Goal: Task Accomplishment & Management: Use online tool/utility

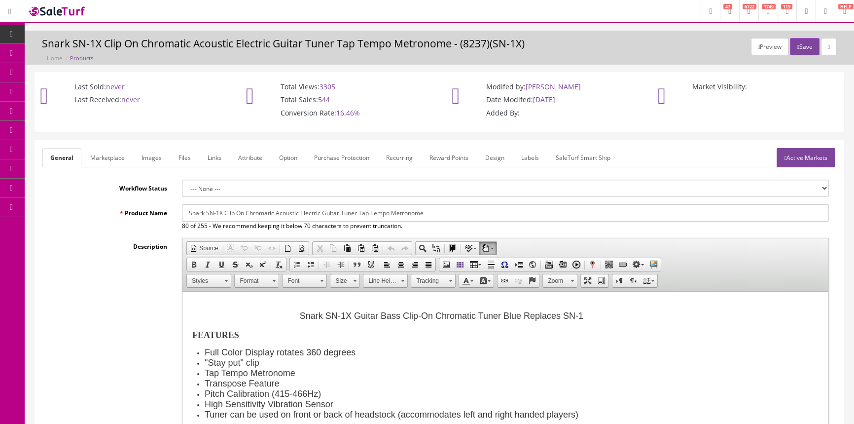
click at [73, 53] on span "Products" at bounding box center [71, 53] width 24 height 8
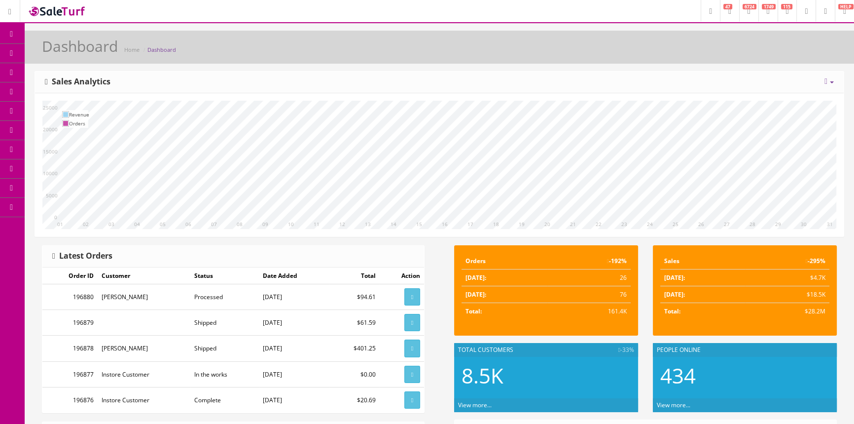
click at [83, 54] on span "Products" at bounding box center [71, 53] width 24 height 8
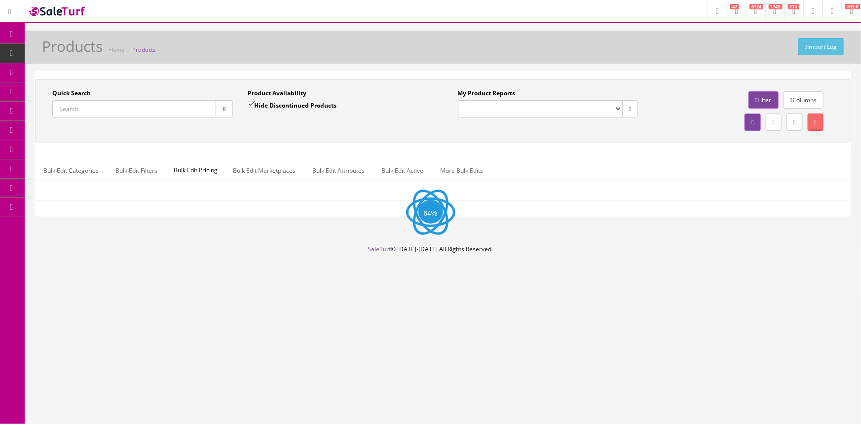
drag, startPoint x: 120, startPoint y: 107, endPoint x: 130, endPoint y: 100, distance: 12.0
click at [121, 107] on input "Quick Search" at bounding box center [134, 108] width 164 height 17
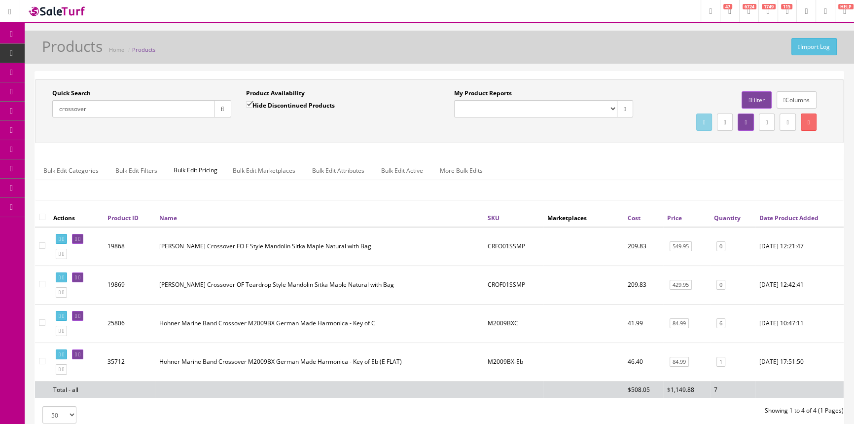
click at [125, 108] on input "crossover" at bounding box center [133, 108] width 162 height 17
type input "c"
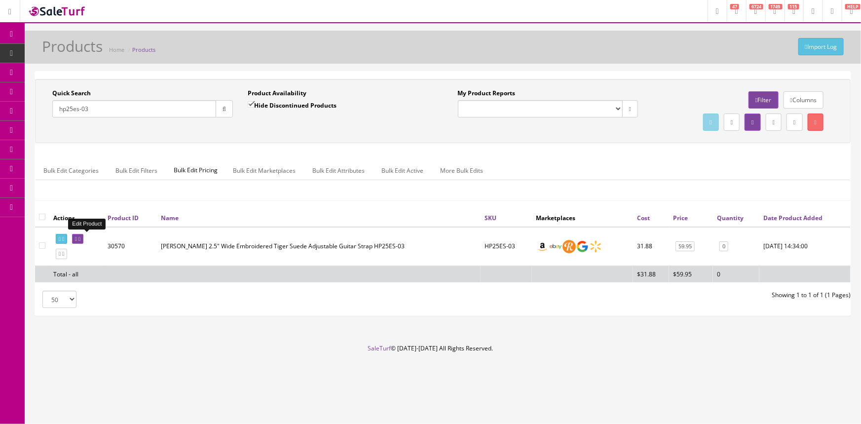
type input "hp25es-03"
click at [80, 236] on icon at bounding box center [79, 238] width 2 height 5
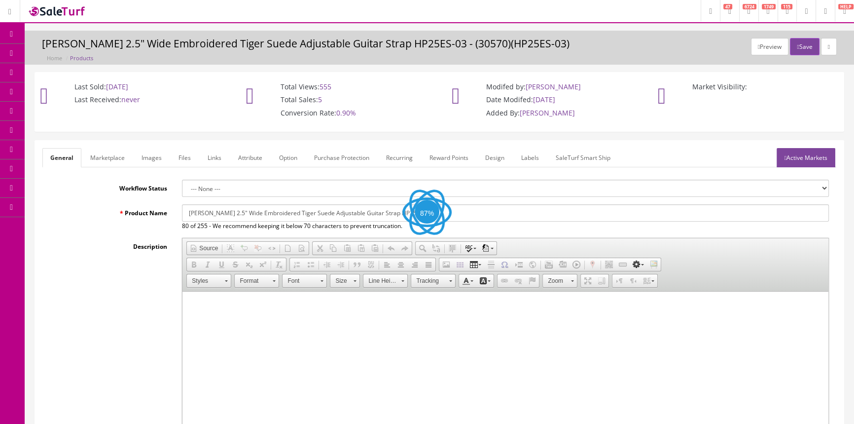
click at [146, 156] on link "Images" at bounding box center [152, 157] width 36 height 19
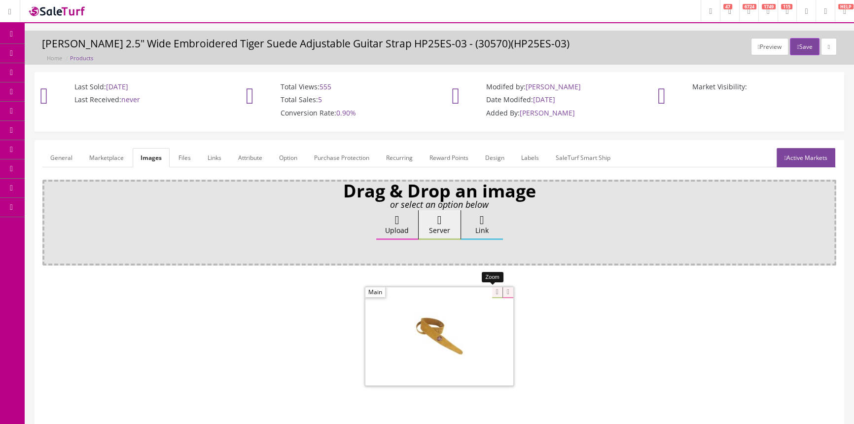
click at [488, 296] on div at bounding box center [439, 336] width 148 height 99
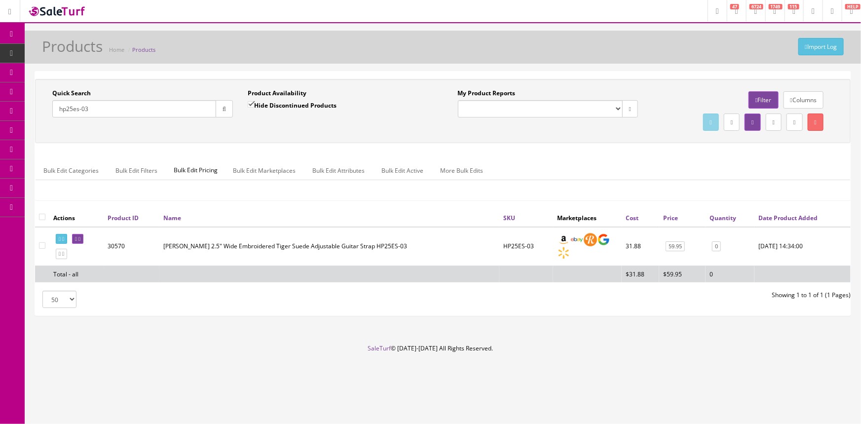
click at [99, 110] on input "hp25es-03" at bounding box center [134, 108] width 164 height 17
type input "h"
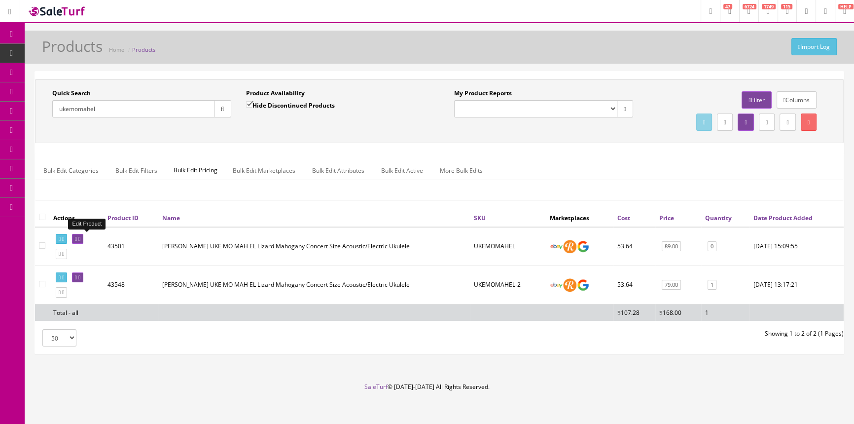
type input "ukemomahel"
click at [83, 241] on link at bounding box center [77, 239] width 11 height 10
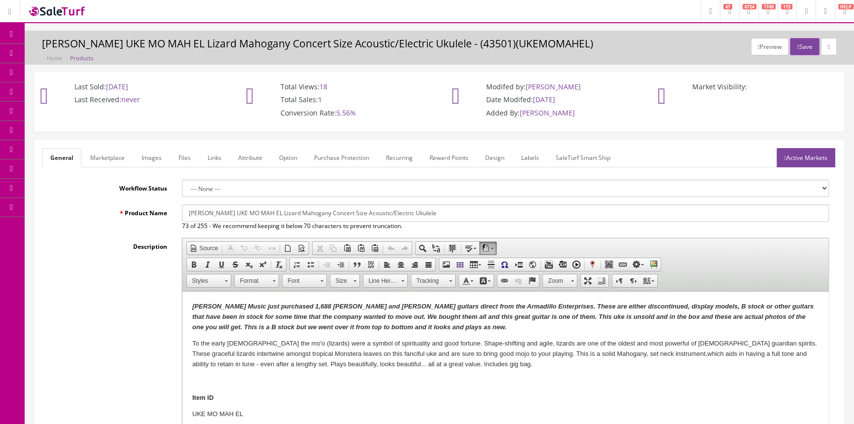
click at [143, 157] on link "Images" at bounding box center [152, 157] width 36 height 19
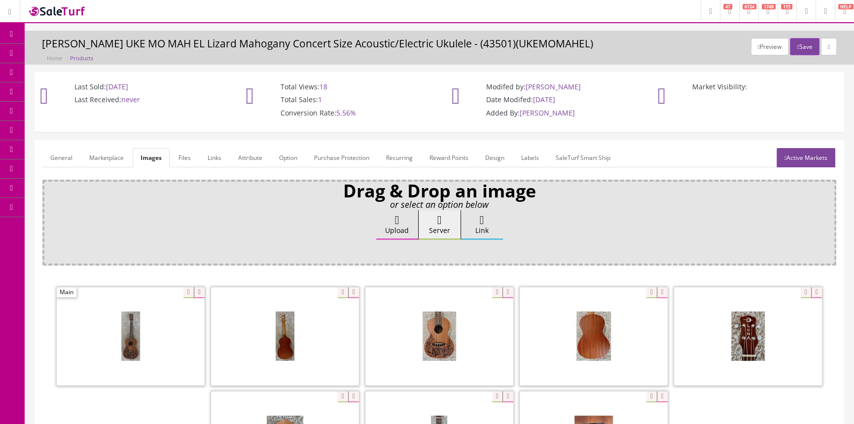
click at [75, 165] on link "General" at bounding box center [61, 157] width 38 height 19
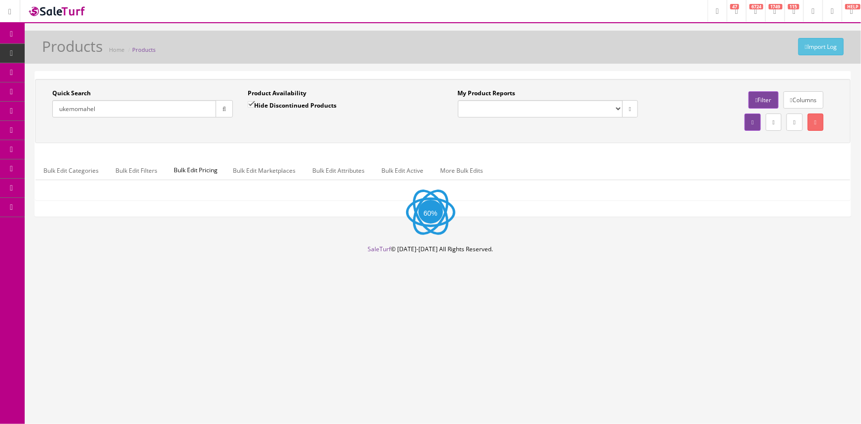
click at [249, 106] on input "Hide Discontinued Products" at bounding box center [251, 104] width 6 height 6
checkbox input "false"
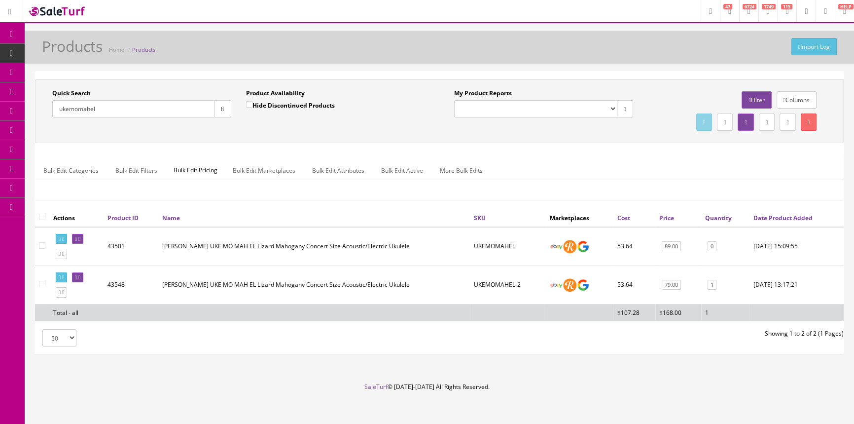
drag, startPoint x: 121, startPoint y: 110, endPoint x: 54, endPoint y: 118, distance: 68.1
click at [55, 119] on div "Quick Search ukemomahel Date From" at bounding box center [142, 107] width 194 height 36
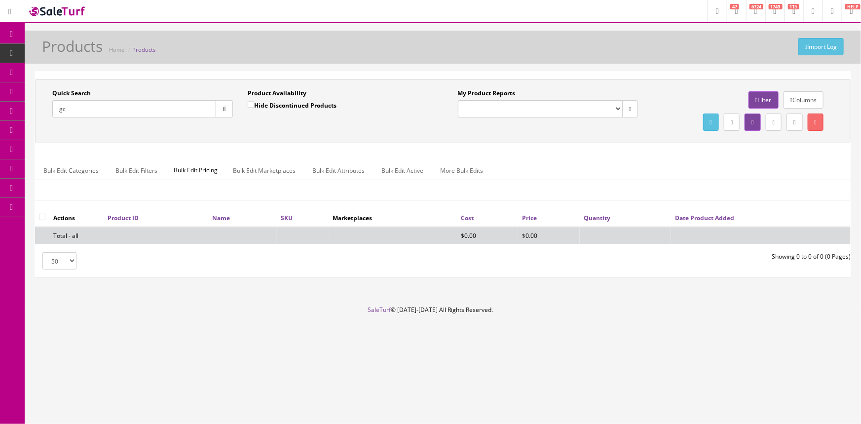
type input "g"
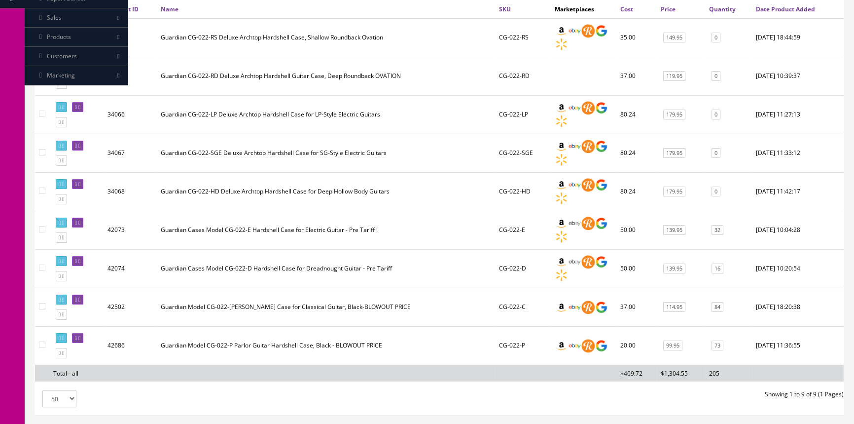
scroll to position [281, 0]
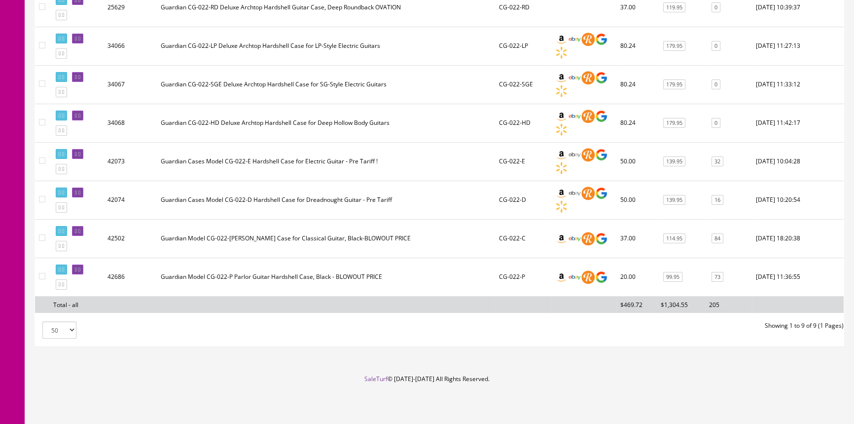
type input "cg-022"
drag, startPoint x: 494, startPoint y: 268, endPoint x: 520, endPoint y: 272, distance: 25.9
click at [520, 272] on td "CG-022-P" at bounding box center [523, 276] width 56 height 38
copy td "CG-022-P"
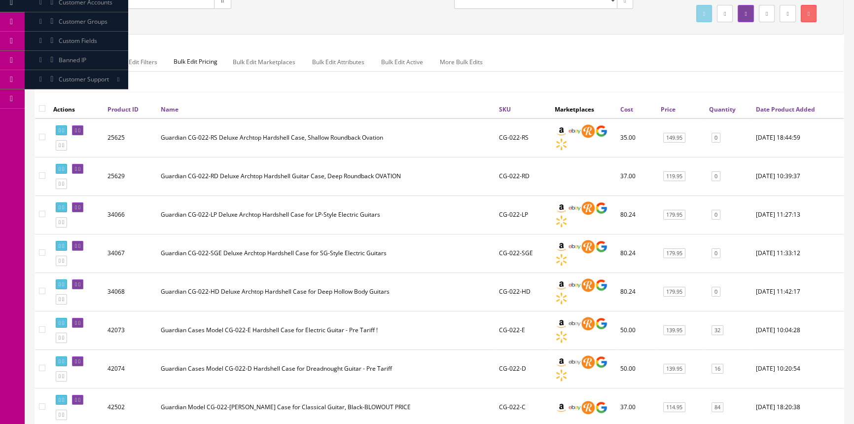
scroll to position [0, 0]
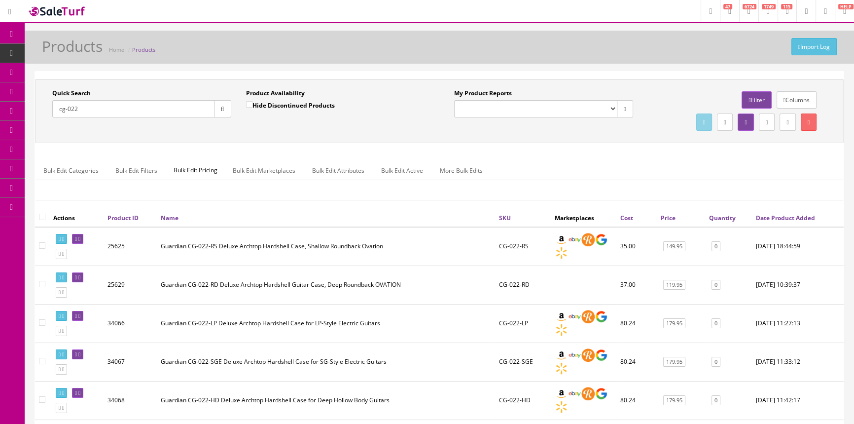
click at [80, 87] on link "POS Console" at bounding box center [77, 91] width 104 height 19
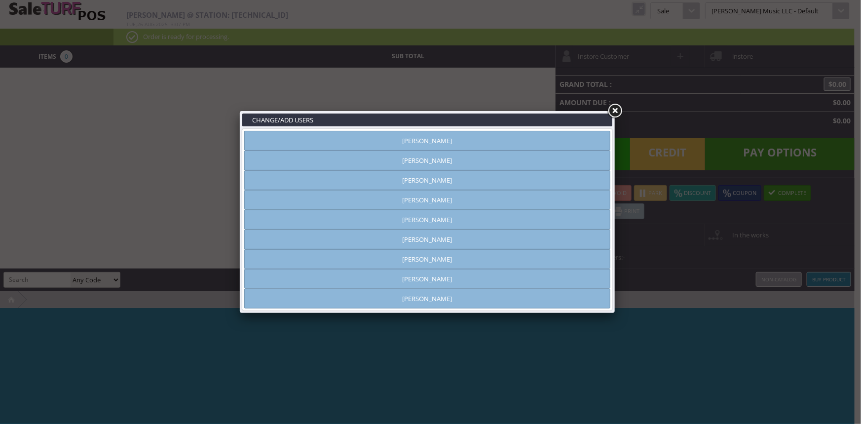
type input "[PERSON_NAME]"
click at [534, 141] on link "[PERSON_NAME]" at bounding box center [427, 141] width 366 height 20
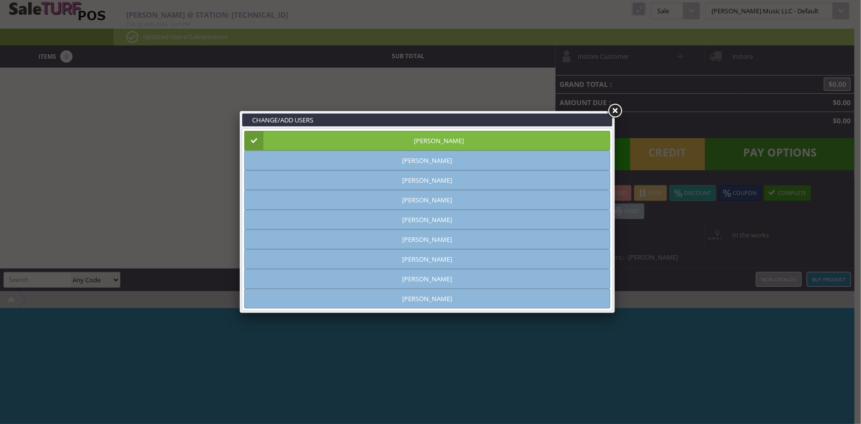
click at [611, 109] on link at bounding box center [615, 111] width 18 height 18
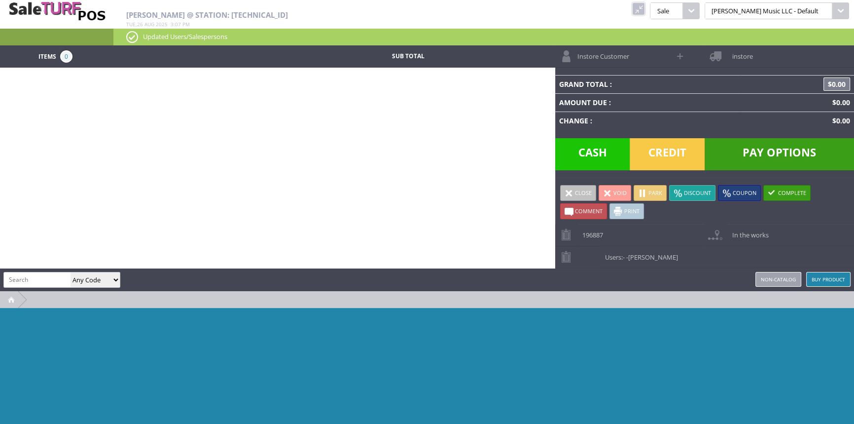
paste input "CG-022-P"
type input "CG-022-P"
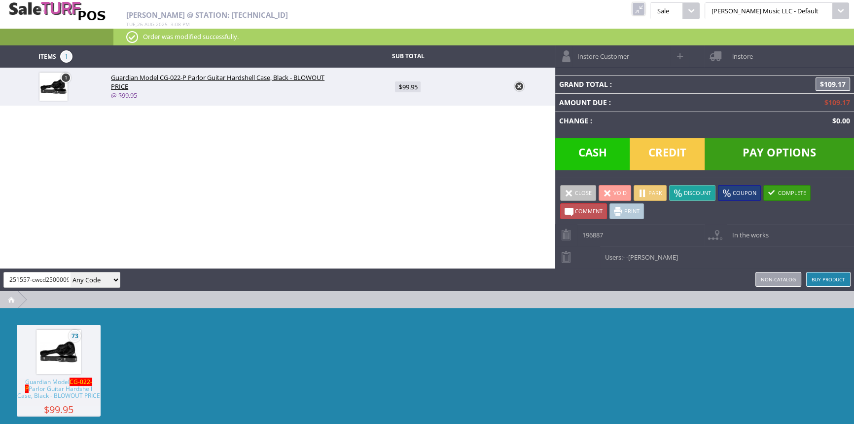
scroll to position [0, 17]
type input "0974251557-cwcd25000095"
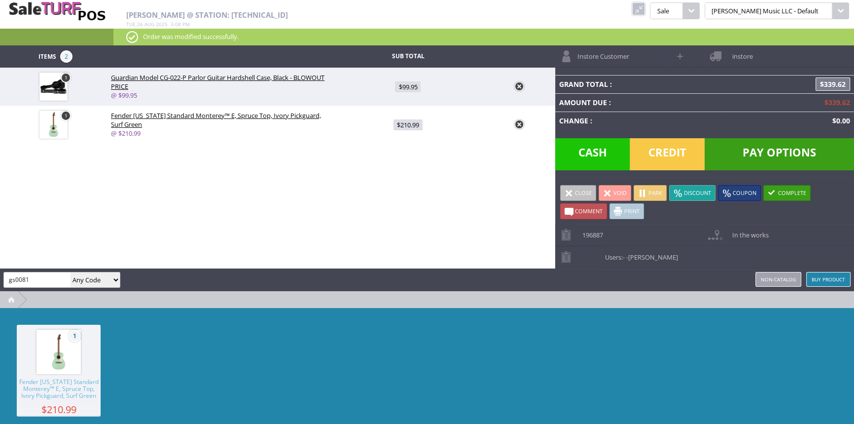
type input "gs0081"
click at [65, 349] on img at bounding box center [58, 351] width 37 height 37
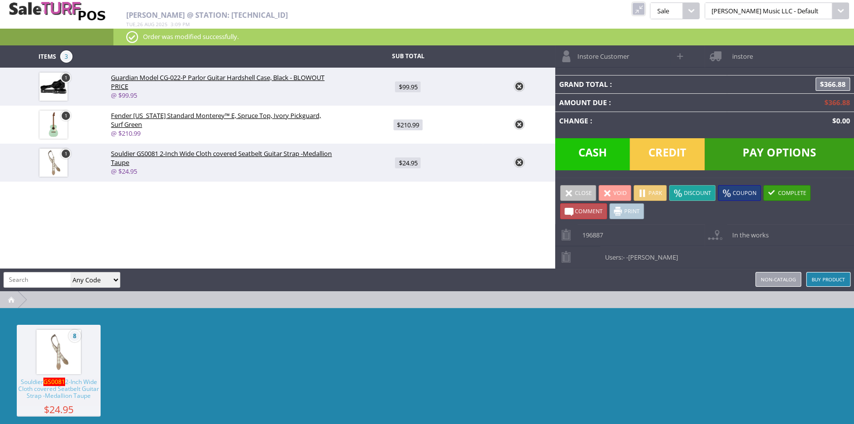
click at [681, 55] on span at bounding box center [680, 55] width 11 height 11
select select "6"
select select "1"
select select "6"
select select "1"
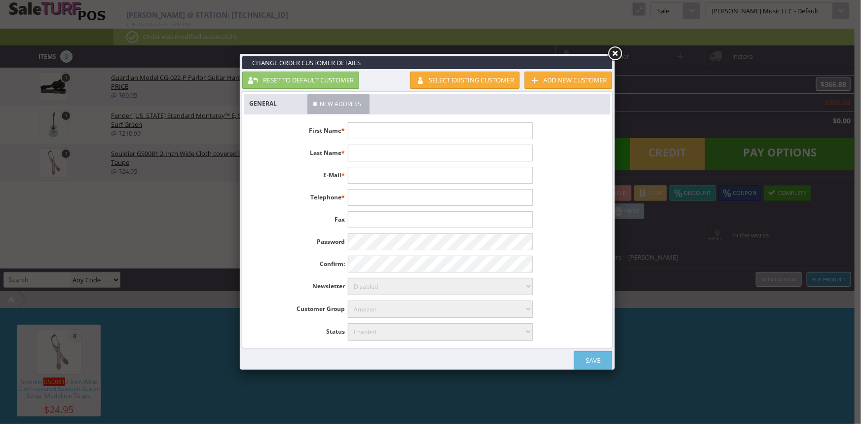
click at [485, 127] on input "text" at bounding box center [440, 130] width 184 height 17
type input "[PERSON_NAME]"
click at [597, 360] on link "Save" at bounding box center [593, 360] width 38 height 19
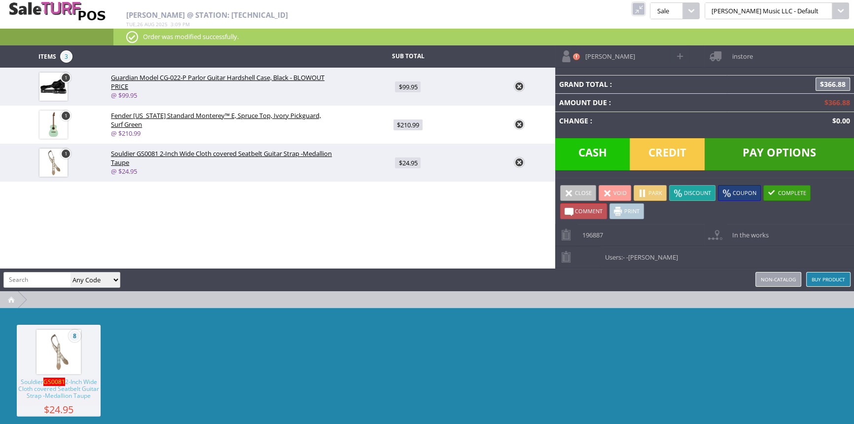
click at [677, 152] on span "Credit" at bounding box center [667, 154] width 75 height 32
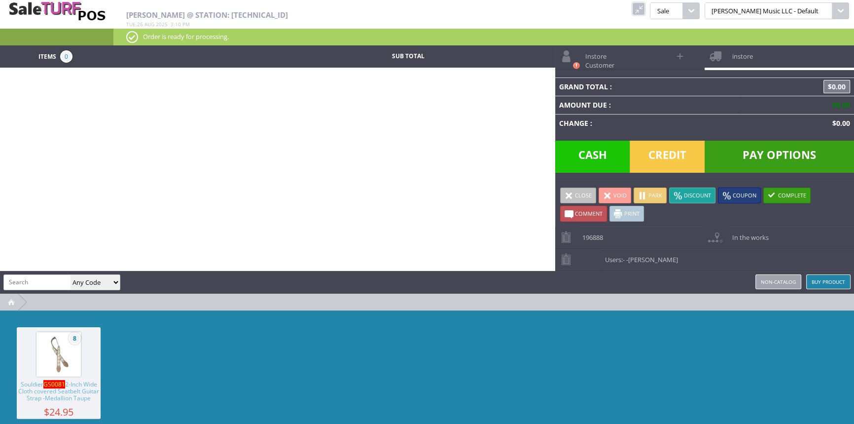
click at [645, 9] on link at bounding box center [638, 8] width 13 height 13
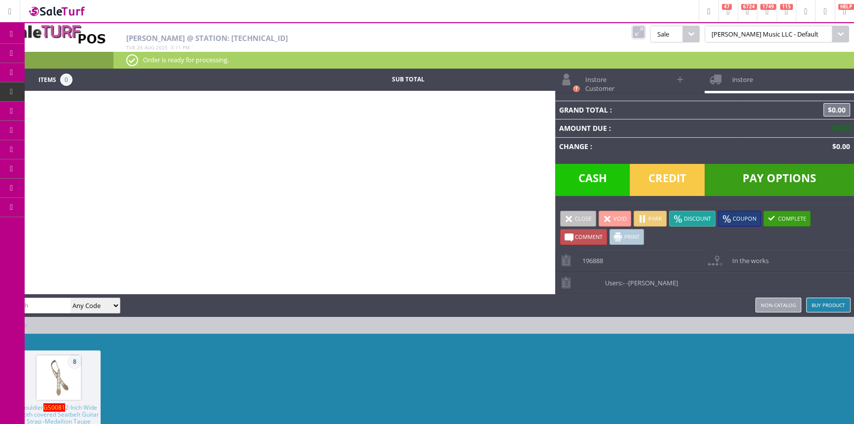
click at [71, 50] on span "Products" at bounding box center [72, 53] width 27 height 9
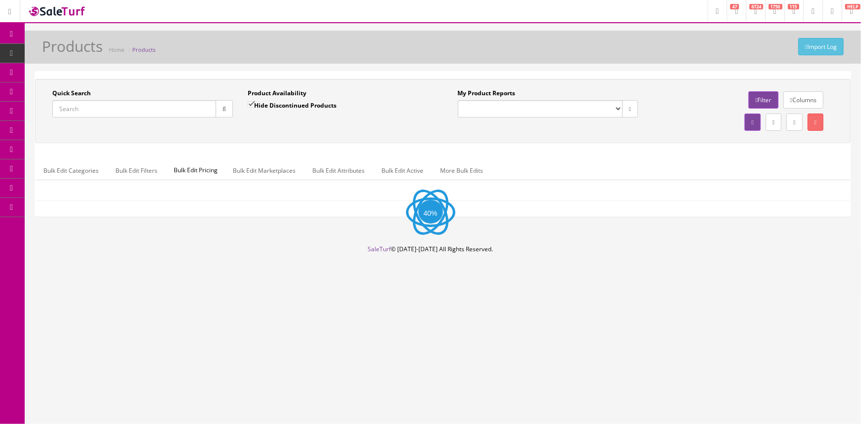
click at [107, 111] on input "Quick Search" at bounding box center [134, 108] width 164 height 17
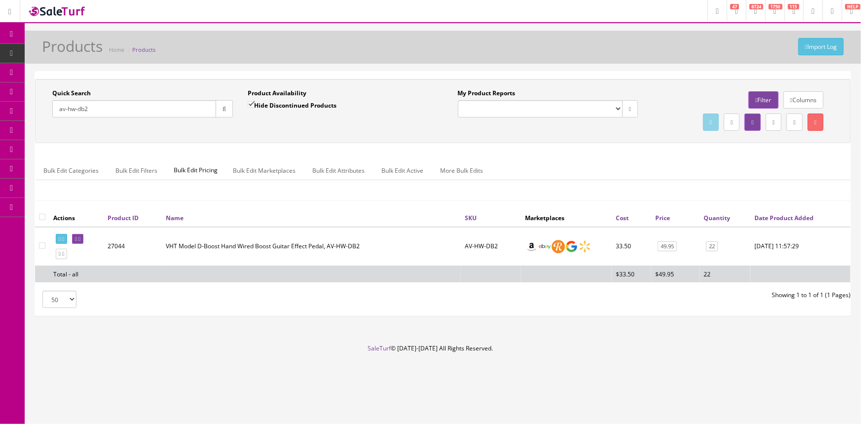
type input "av-hw-db2"
click at [251, 103] on input "Hide Discontinued Products" at bounding box center [251, 104] width 6 height 6
checkbox input "false"
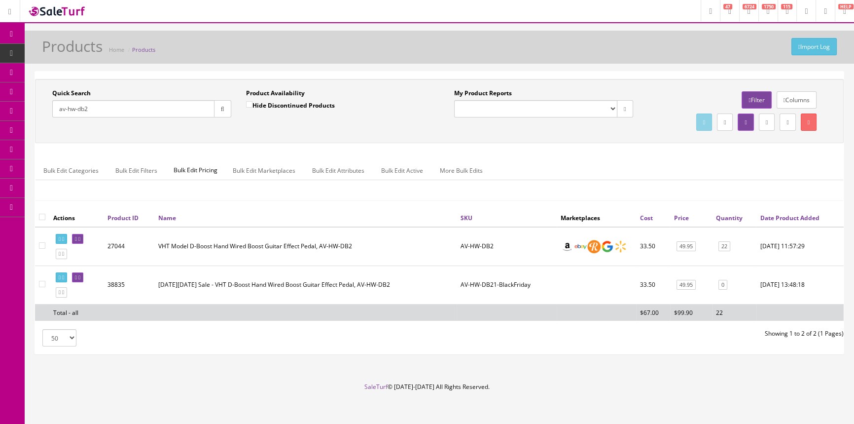
click at [138, 108] on input "av-hw-db2" at bounding box center [133, 108] width 162 height 17
type input "a"
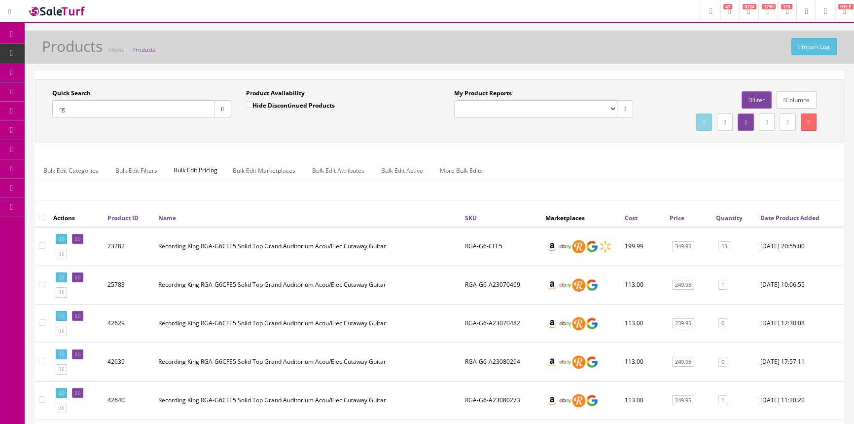
type input "r"
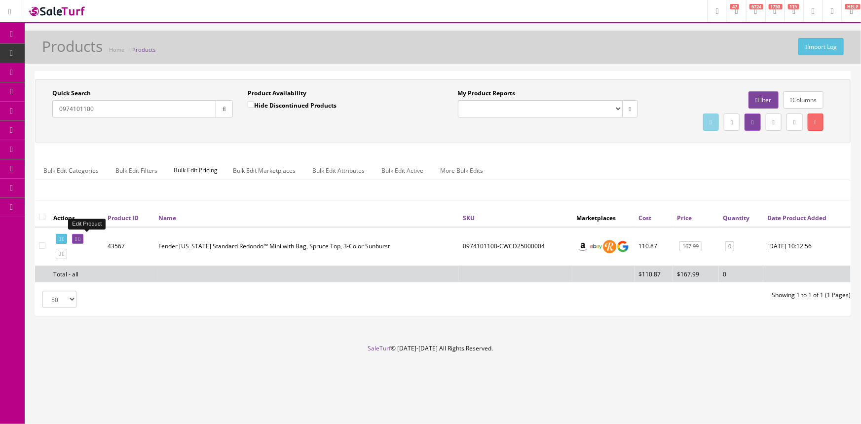
type input "0974101100"
click at [83, 235] on link at bounding box center [77, 239] width 11 height 10
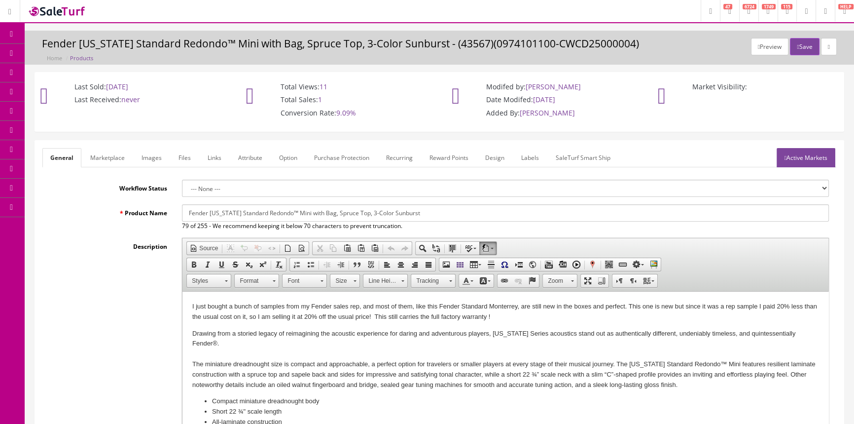
click at [157, 156] on link "Images" at bounding box center [152, 157] width 36 height 19
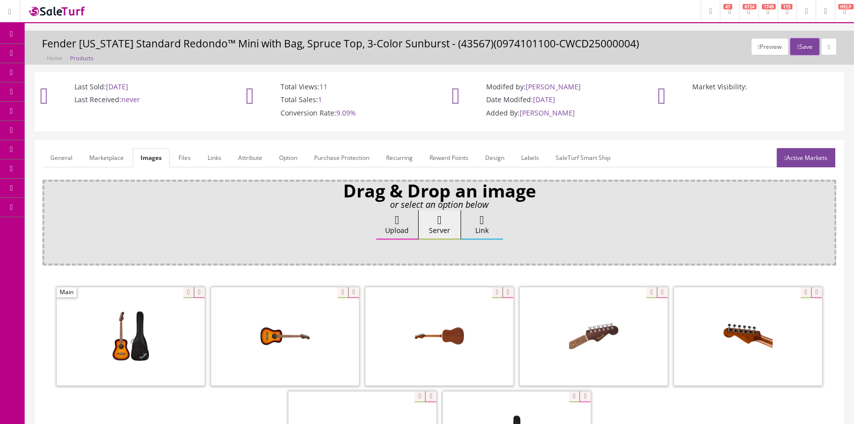
click at [74, 108] on span "Order List" at bounding box center [72, 111] width 27 height 8
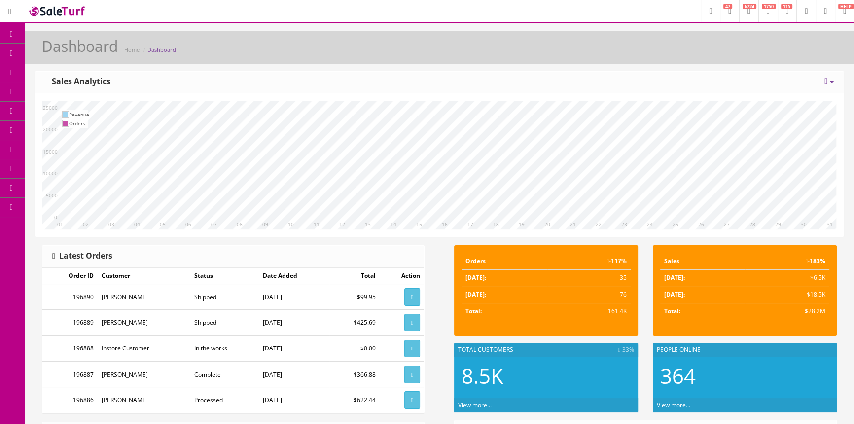
click at [71, 113] on span "Order List" at bounding box center [72, 111] width 27 height 8
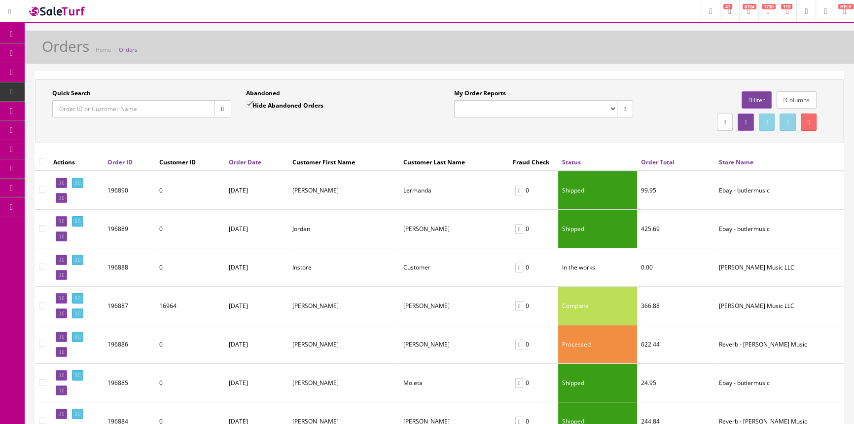
click at [185, 112] on input "Quick Search" at bounding box center [133, 108] width 162 height 17
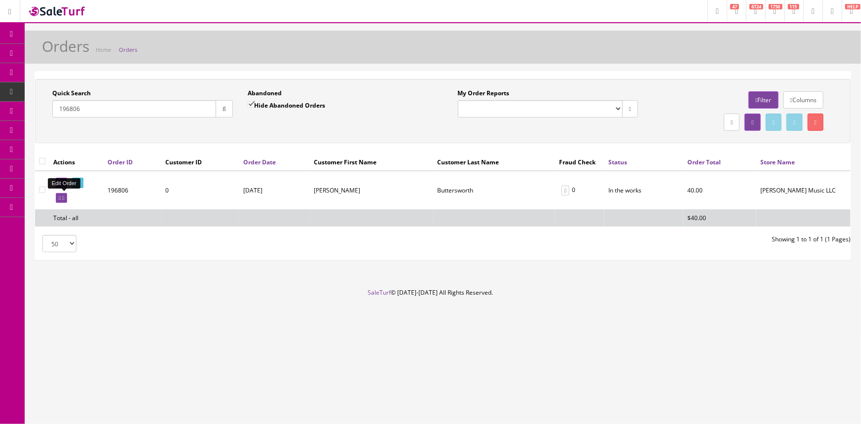
type input "196806"
click at [60, 196] on icon at bounding box center [60, 197] width 2 height 5
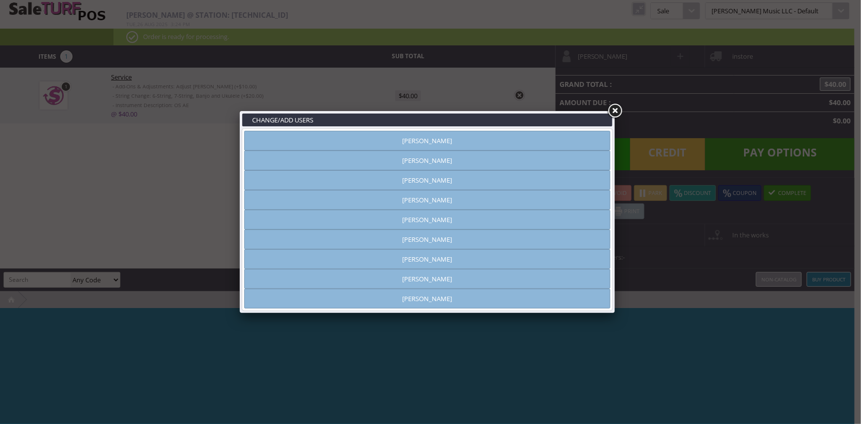
type input "amber helgren"
click at [504, 196] on link "Brandon Pearce" at bounding box center [427, 200] width 366 height 20
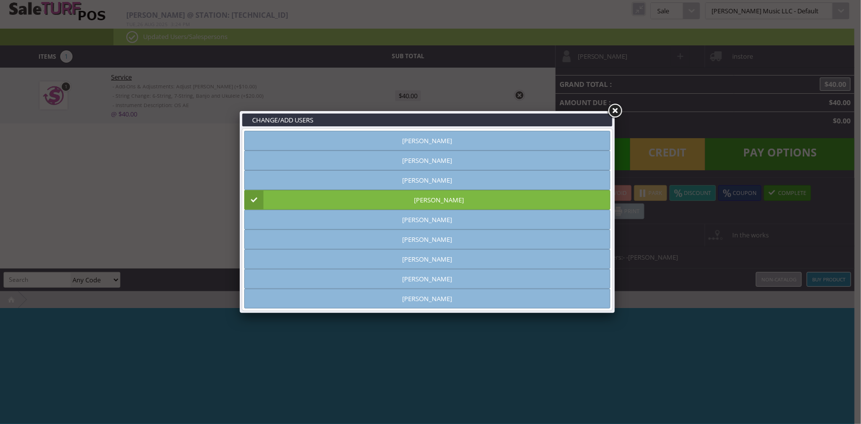
click at [611, 107] on link at bounding box center [615, 111] width 18 height 18
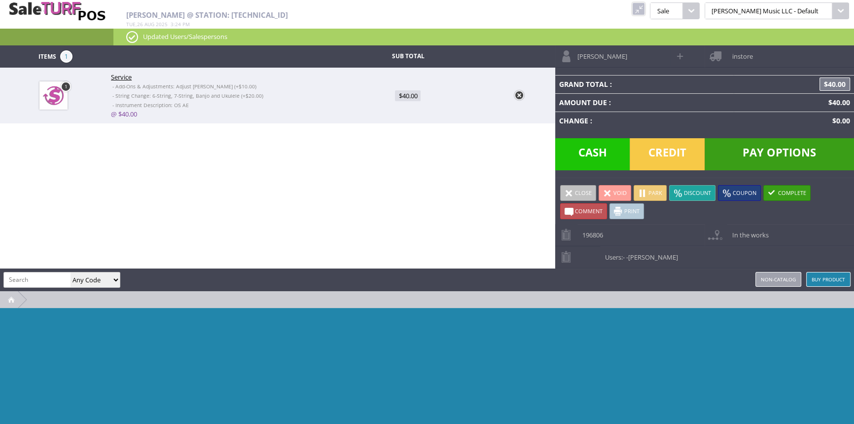
click at [796, 153] on span "Pay Options" at bounding box center [779, 154] width 149 height 32
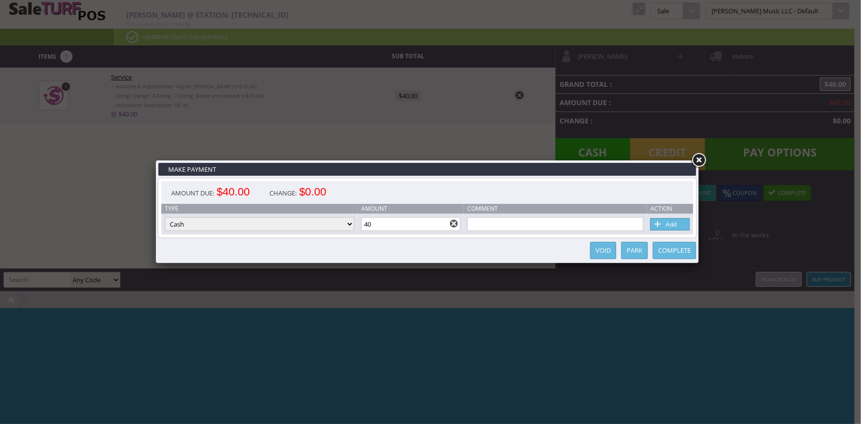
click at [682, 224] on link "Add" at bounding box center [669, 224] width 39 height 12
type input "0"
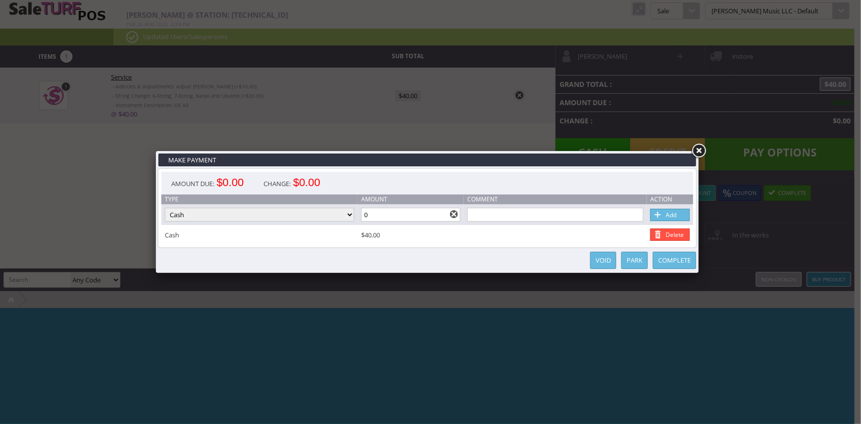
click at [683, 264] on link "Complete" at bounding box center [673, 259] width 43 height 17
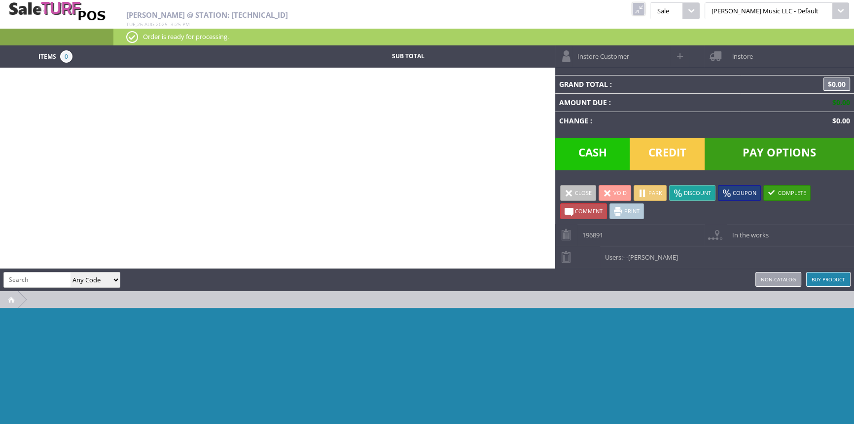
click at [645, 8] on link at bounding box center [638, 8] width 13 height 13
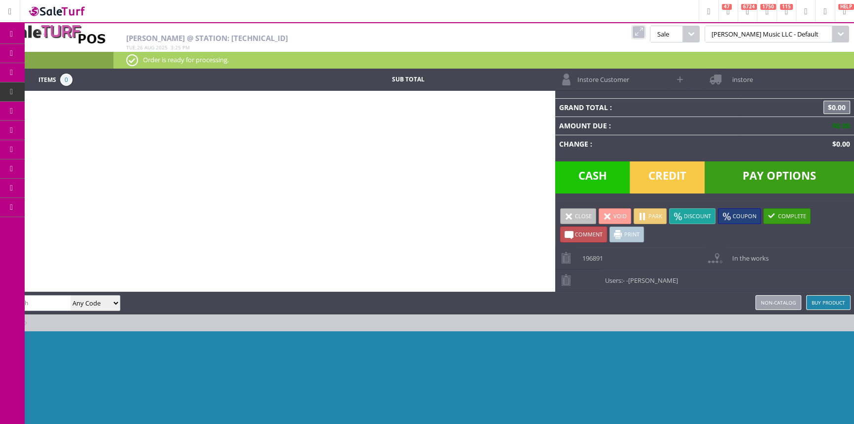
click at [93, 92] on span "POS Console" at bounding box center [77, 91] width 37 height 9
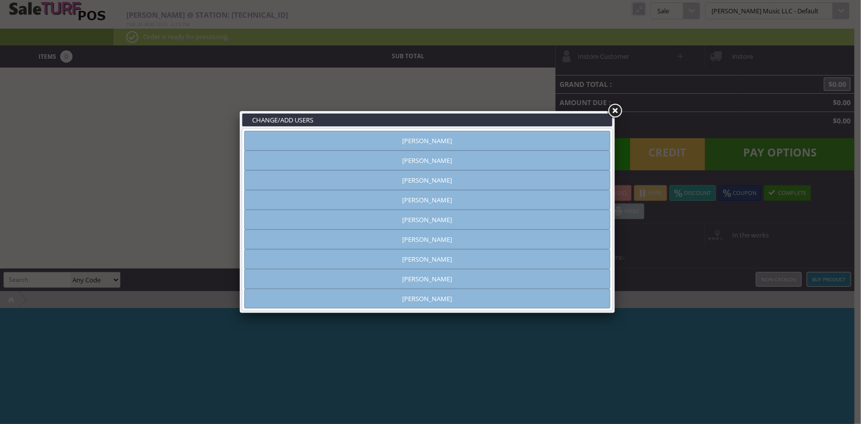
type input "[PERSON_NAME]"
click at [333, 146] on link "[PERSON_NAME]" at bounding box center [427, 141] width 366 height 20
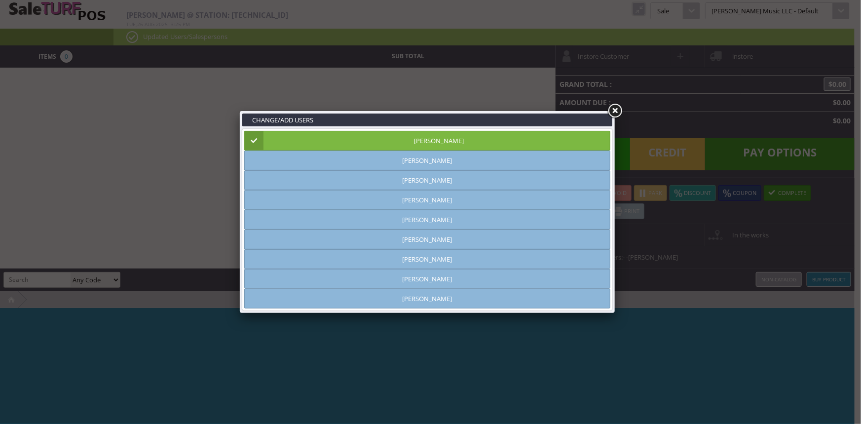
click at [613, 110] on link at bounding box center [615, 111] width 18 height 18
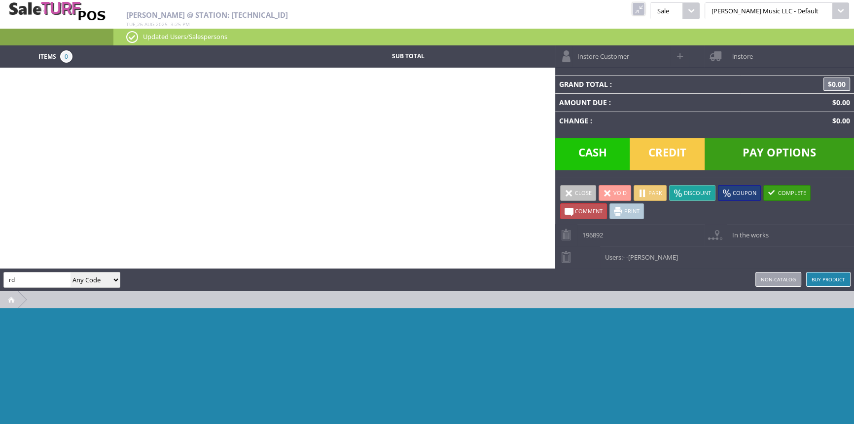
type input "rd"
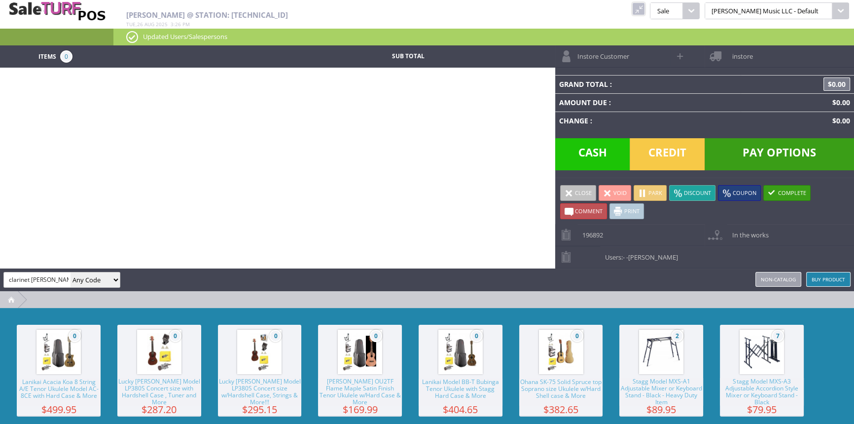
type input "clarinet reed"
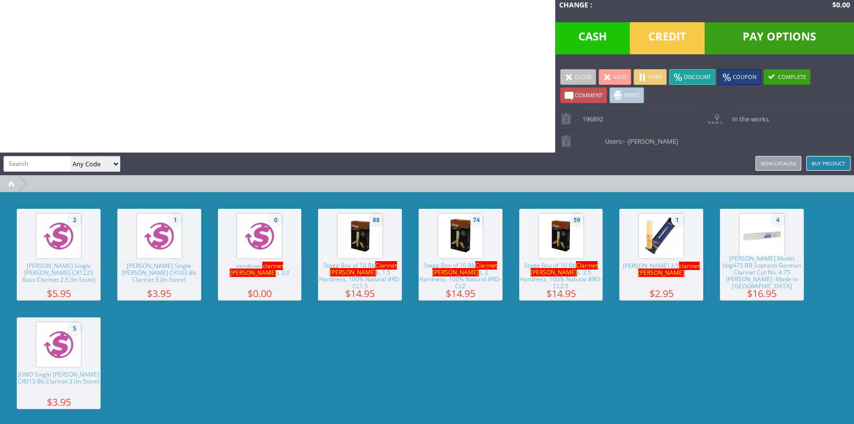
scroll to position [117, 0]
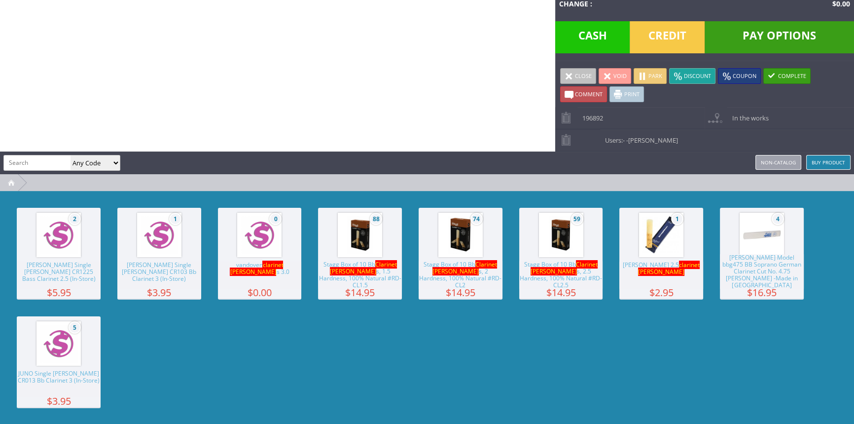
click at [676, 235] on img at bounding box center [661, 234] width 37 height 37
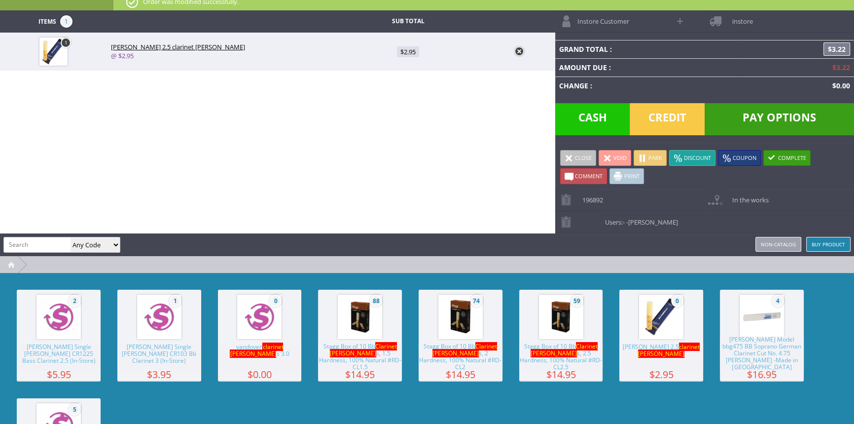
scroll to position [0, 0]
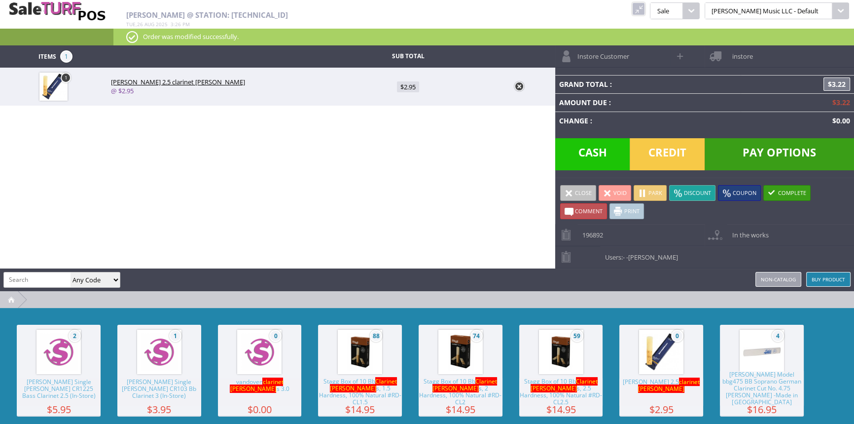
click at [520, 86] on link at bounding box center [519, 86] width 10 height 10
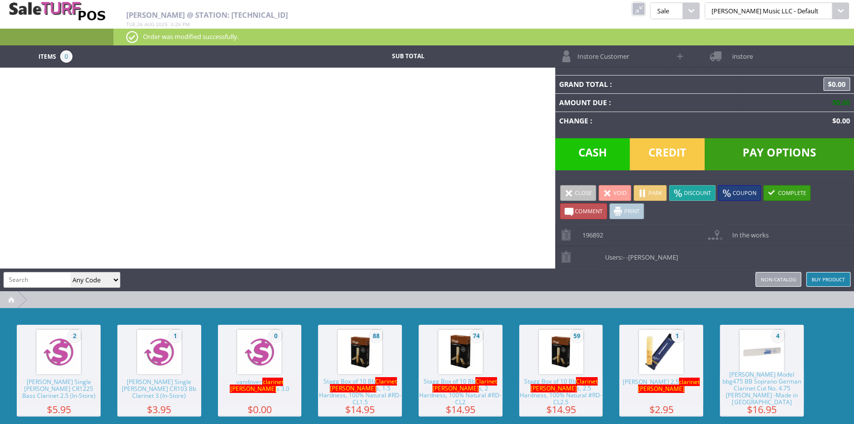
click at [645, 11] on link at bounding box center [638, 8] width 13 height 13
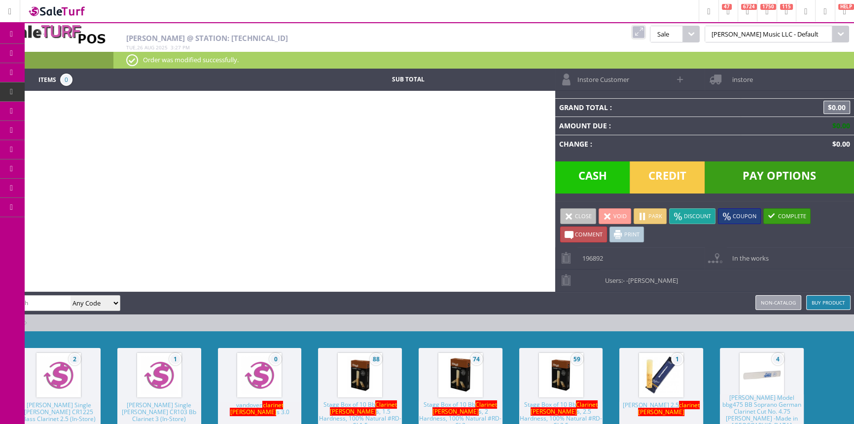
click at [645, 30] on link at bounding box center [638, 32] width 13 height 13
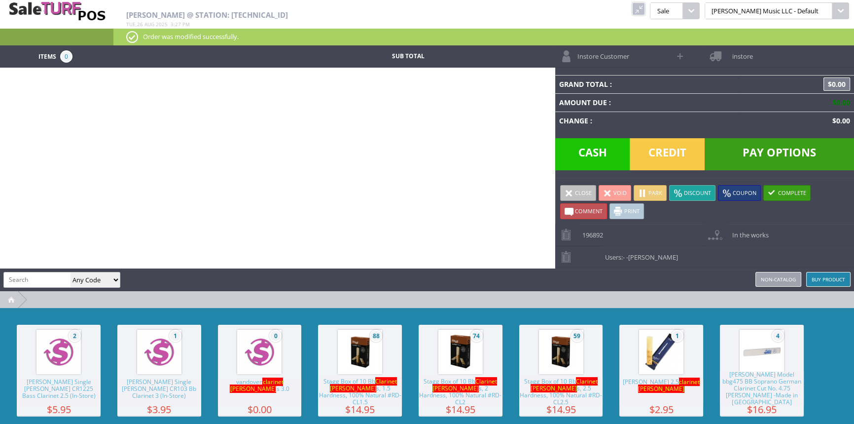
paste input "Non-Catalog-StaggClarinetReeds2.5"
type input "Non-Catalog-StaggClarinetReeds2.5"
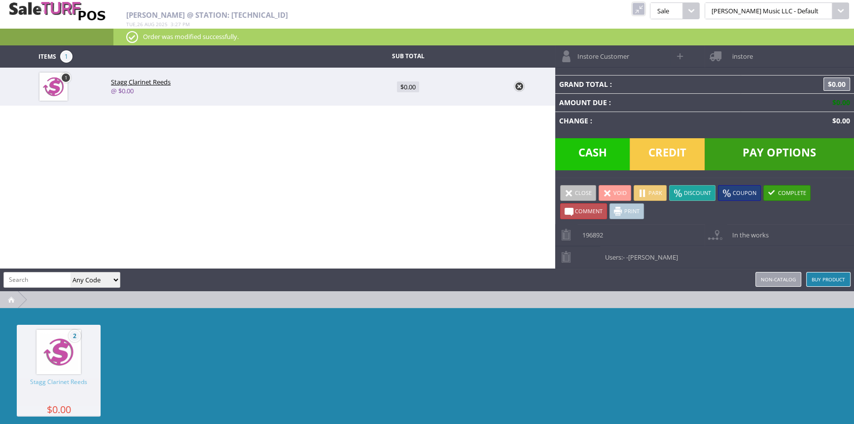
click at [404, 84] on span "$0.00" at bounding box center [408, 86] width 22 height 11
type input "0"
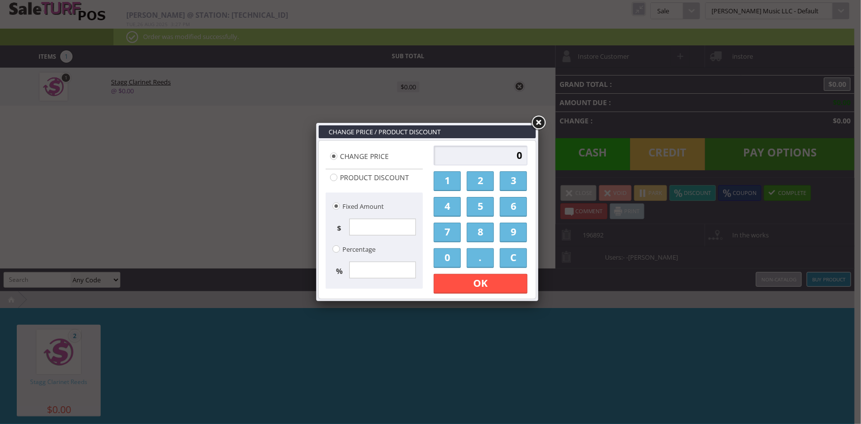
click at [496, 157] on input "0" at bounding box center [480, 155] width 94 height 20
type input "2.50"
click at [507, 287] on link "OK" at bounding box center [480, 284] width 94 height 20
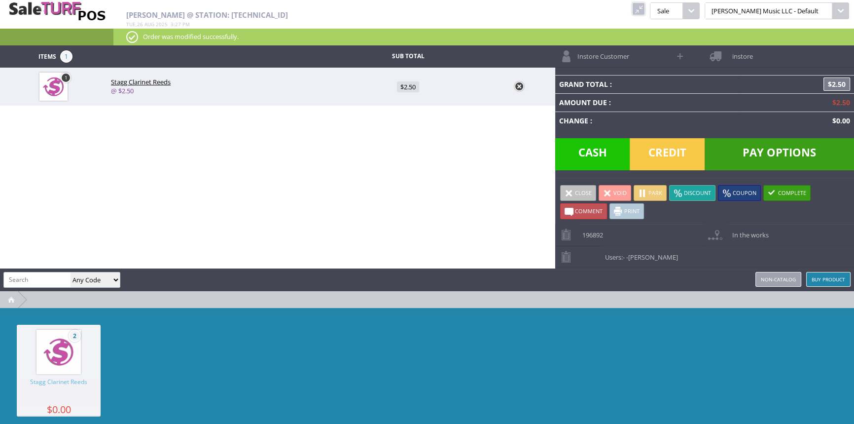
click at [65, 74] on link "1" at bounding box center [66, 77] width 10 height 10
type input "1"
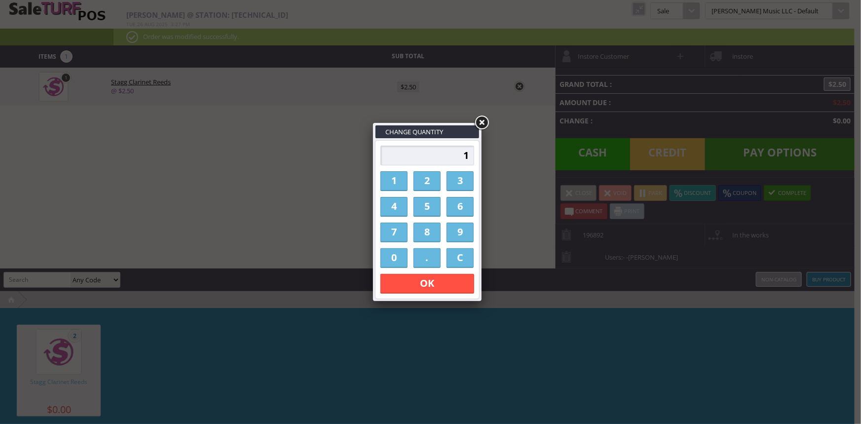
click at [429, 178] on link "2" at bounding box center [426, 181] width 27 height 20
type input "2"
click at [440, 286] on link "OK" at bounding box center [427, 284] width 94 height 20
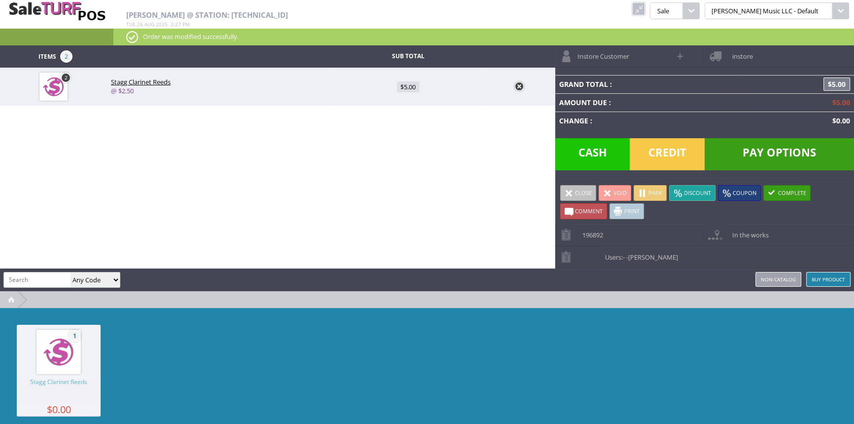
click at [656, 149] on span "Credit" at bounding box center [667, 154] width 75 height 32
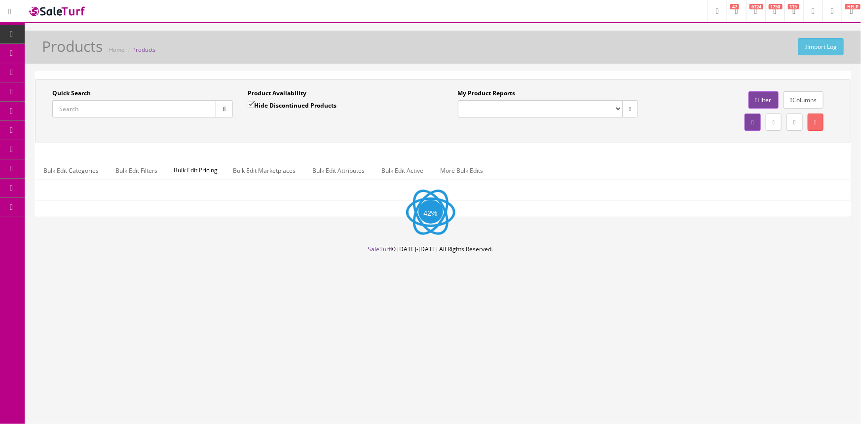
click at [144, 108] on input "Quick Search" at bounding box center [134, 108] width 164 height 17
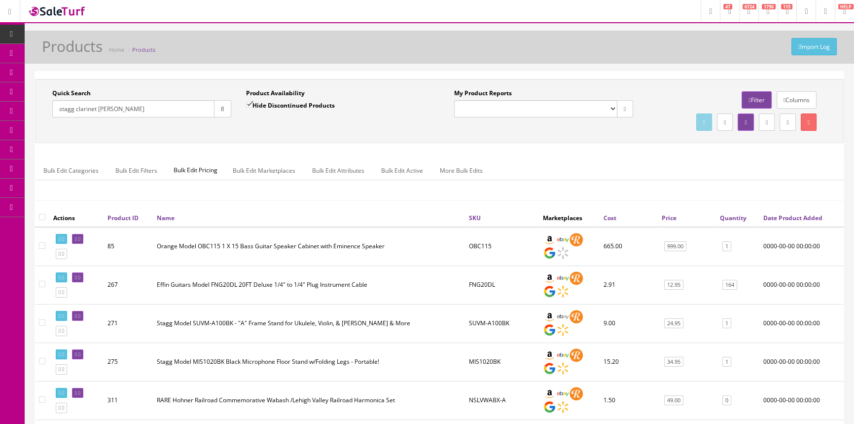
type input "stagg clarinet reed"
click at [248, 105] on input "Hide Discontinued Products" at bounding box center [249, 104] width 6 height 6
checkbox input "false"
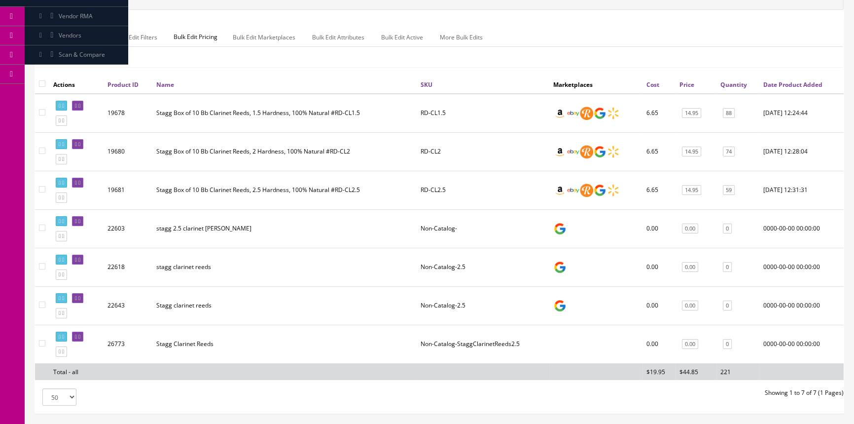
scroll to position [134, 0]
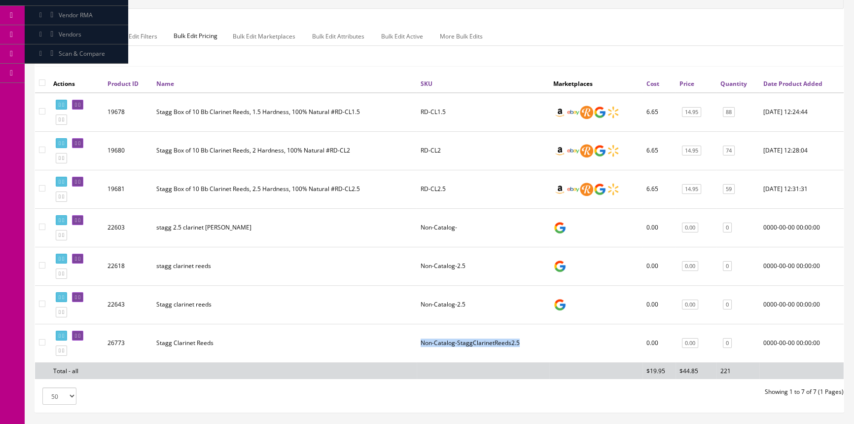
drag, startPoint x: 423, startPoint y: 338, endPoint x: 525, endPoint y: 348, distance: 103.0
click at [525, 348] on td "Non-Catalog-StaggClarinetReeds2.5" at bounding box center [483, 342] width 133 height 38
copy td "Non-Catalog-StaggClarinetReeds2.5"
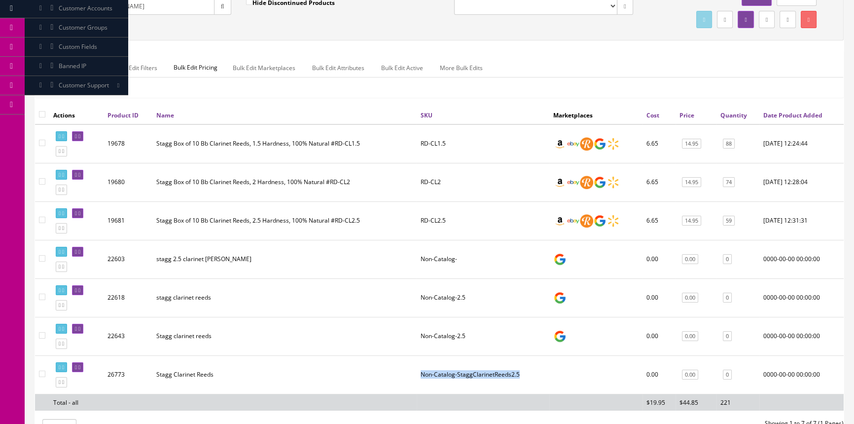
scroll to position [197, 0]
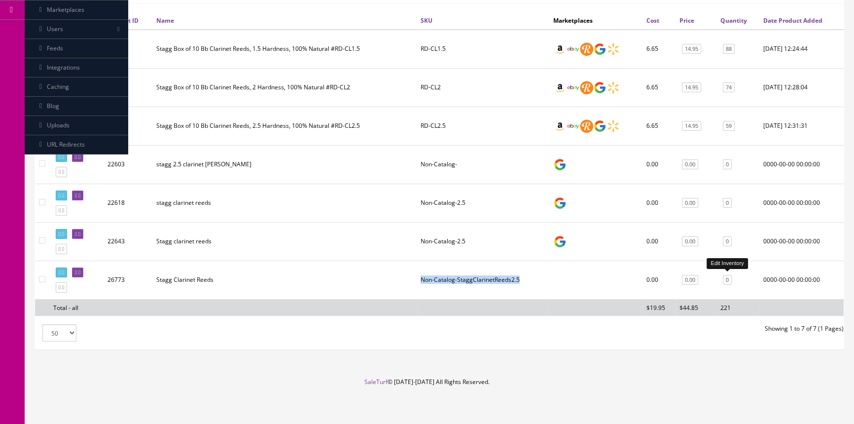
click at [728, 276] on link "0" at bounding box center [727, 280] width 9 height 10
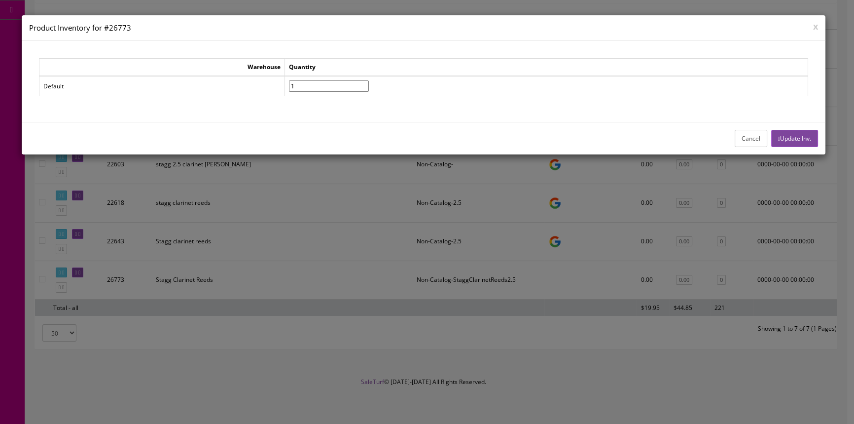
click at [369, 81] on input"] "1" at bounding box center [329, 85] width 80 height 11
type input"] "2"
click at [369, 81] on input"] "2" at bounding box center [329, 85] width 80 height 11
click at [810, 132] on button "Update Inv." at bounding box center [794, 138] width 47 height 17
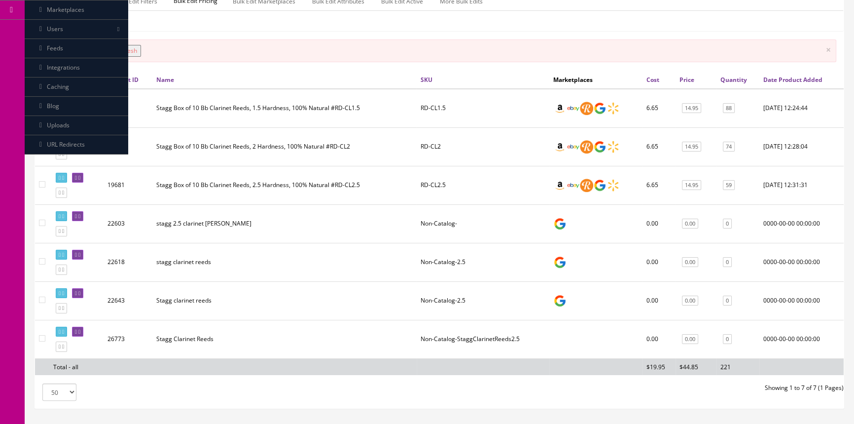
click at [133, 49] on button "Refresh" at bounding box center [126, 51] width 29 height 12
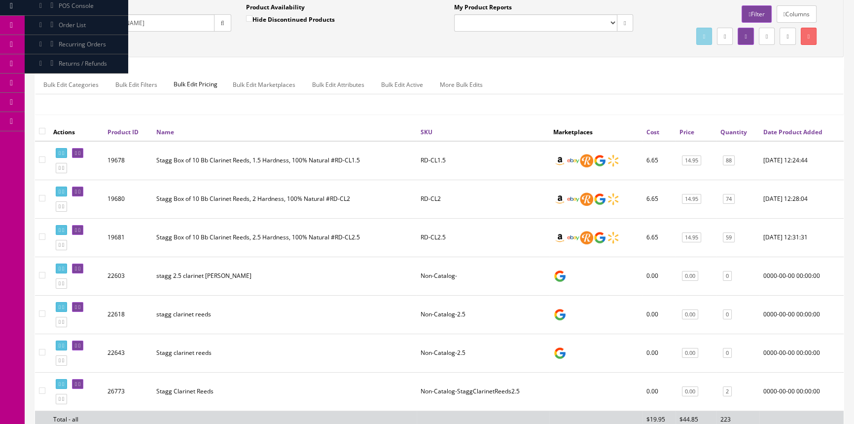
scroll to position [0, 0]
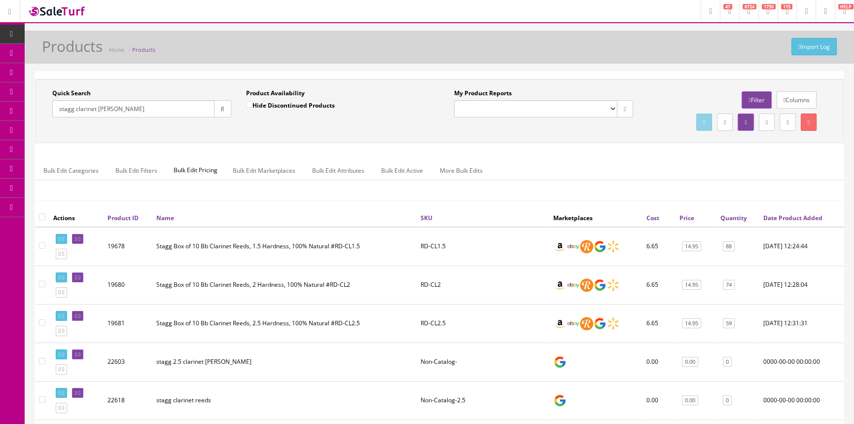
drag, startPoint x: 128, startPoint y: 110, endPoint x: 47, endPoint y: 113, distance: 80.9
click at [47, 113] on div "Quick Search stagg clarinet reed Date From" at bounding box center [142, 107] width 194 height 36
click at [71, 109] on span "Order List" at bounding box center [72, 111] width 27 height 8
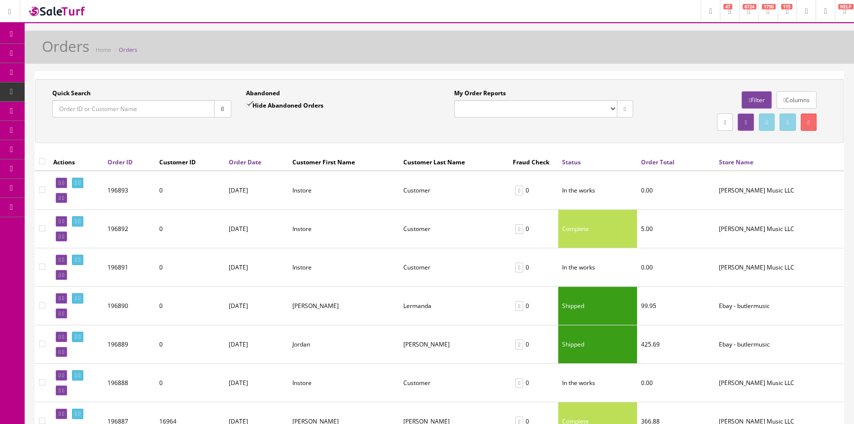
click at [97, 110] on input "Quick Search" at bounding box center [133, 108] width 162 height 17
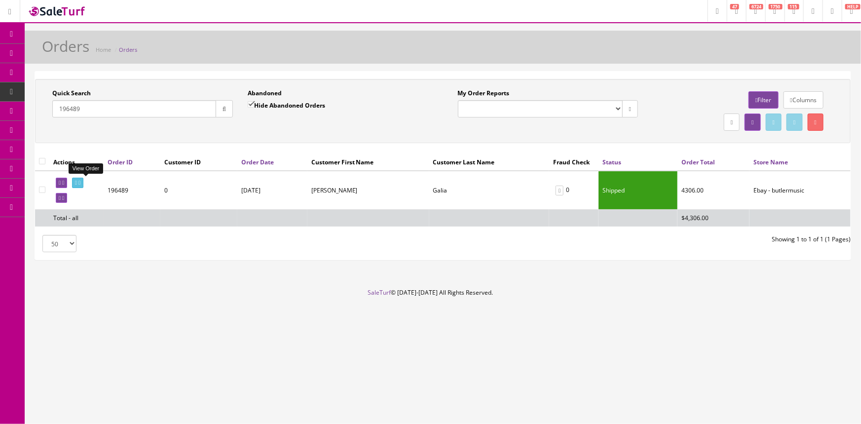
type input "196489"
click at [77, 182] on icon at bounding box center [76, 182] width 2 height 5
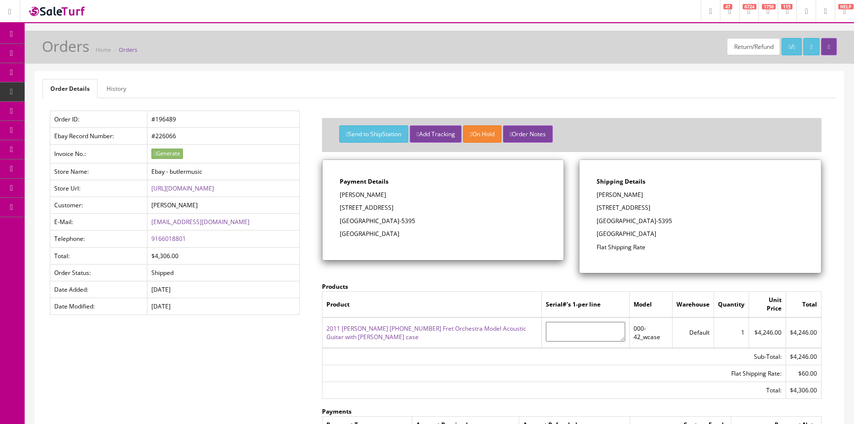
click at [434, 325] on link "2011 [PERSON_NAME] [PHONE_NUMBER] Fret Orchestra Model Acoustic Guitar with [PE…" at bounding box center [426, 332] width 200 height 17
click at [555, 236] on div "Payment Details [PERSON_NAME] [STREET_ADDRESS]" at bounding box center [444, 210] width 242 height 100
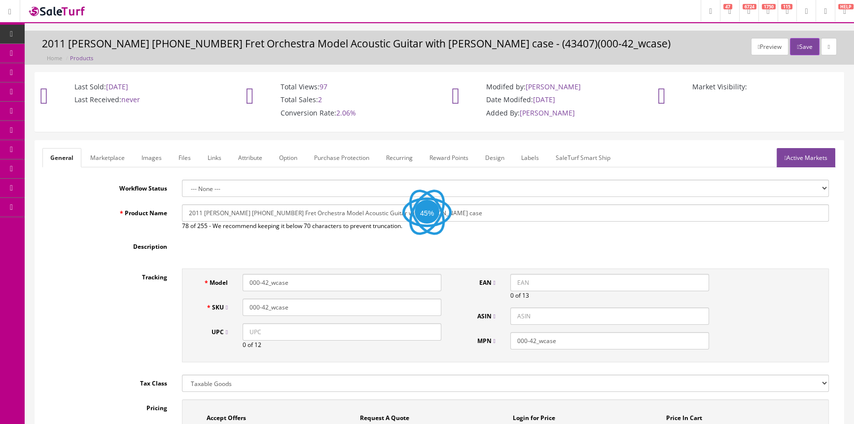
click at [157, 153] on link "Images" at bounding box center [152, 157] width 36 height 19
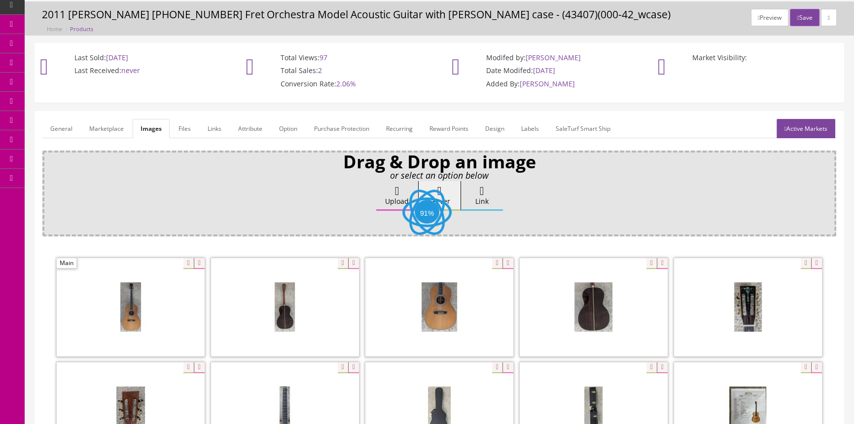
scroll to position [44, 0]
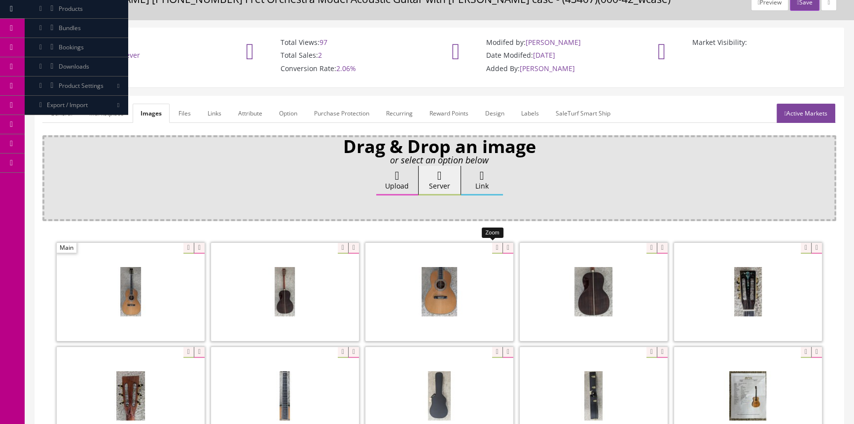
click at [493, 247] on div at bounding box center [439, 291] width 148 height 99
click at [526, 214] on div "Drag & Drop an image or select an option below Upload Server Link Ok WM Left To…" at bounding box center [439, 361] width 794 height 453
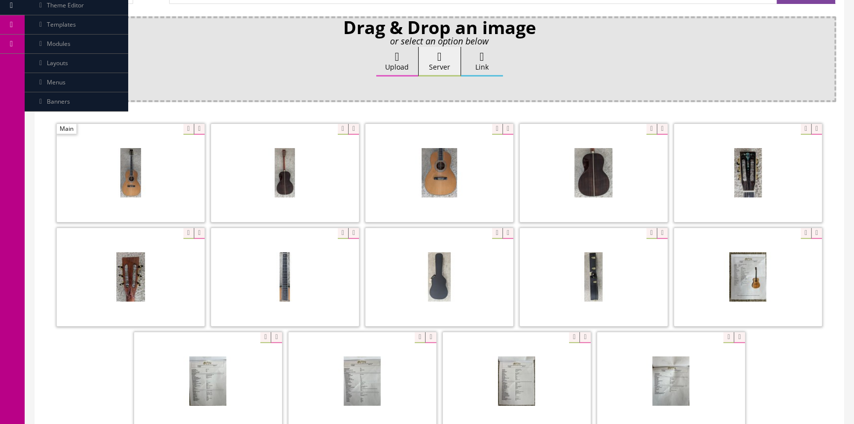
scroll to position [159, 0]
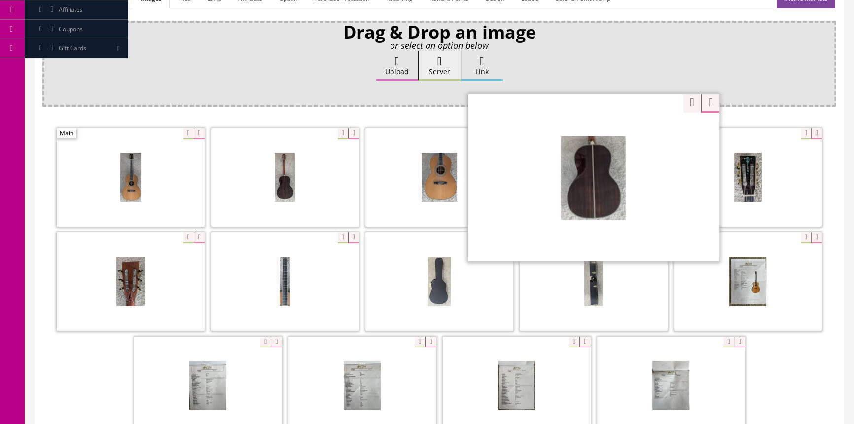
click at [644, 132] on div "Zoom" at bounding box center [593, 177] width 251 height 168
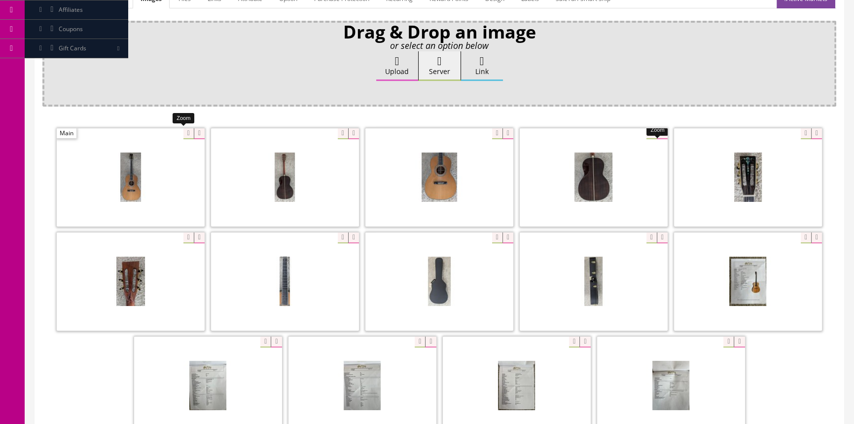
click at [183, 130] on div at bounding box center [131, 177] width 148 height 99
click at [293, 81] on div "Upload Server Link Ok" at bounding box center [439, 75] width 780 height 48
click at [340, 132] on div at bounding box center [285, 177] width 148 height 99
click at [371, 101] on div "Drag & Drop an image or select an option below Upload Server Link Ok WM Left To…" at bounding box center [439, 247] width 794 height 453
click at [286, 85] on div "Ok" at bounding box center [439, 92] width 780 height 15
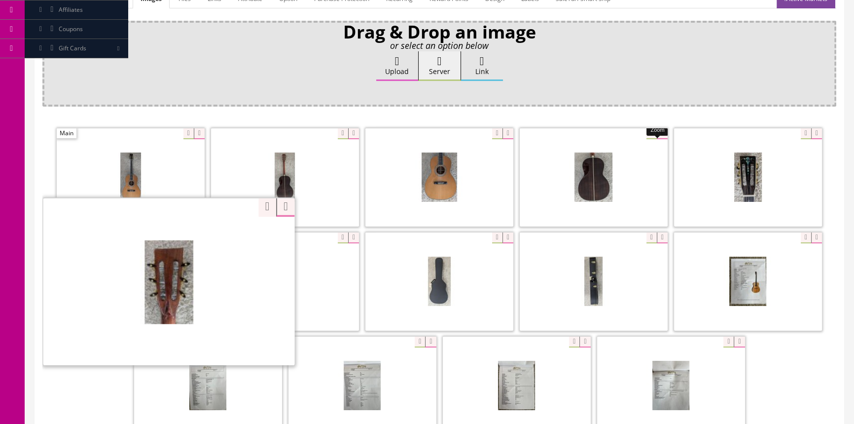
click at [186, 233] on div "Zoom" at bounding box center [168, 281] width 251 height 168
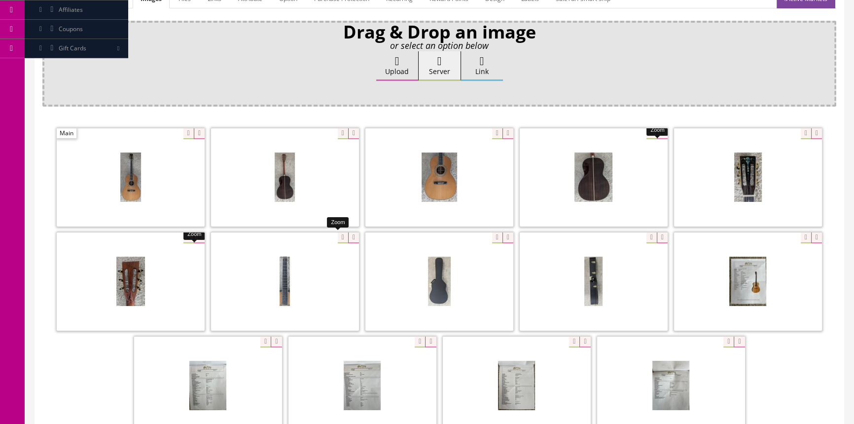
click at [339, 236] on div at bounding box center [285, 281] width 148 height 99
click at [489, 235] on div at bounding box center [439, 281] width 148 height 99
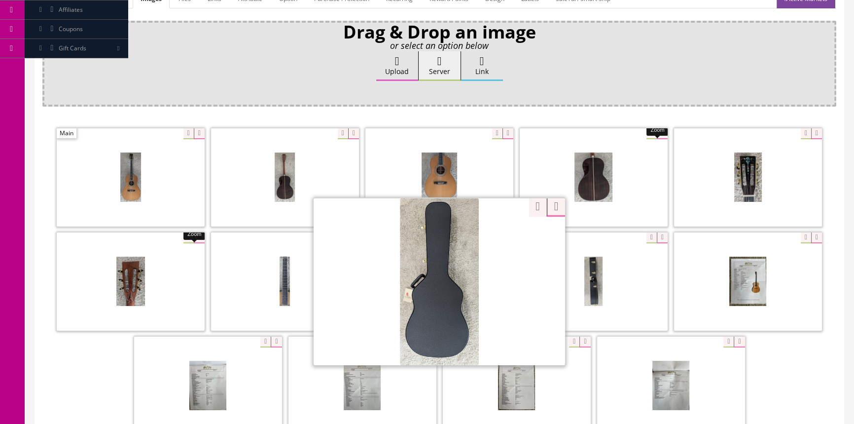
click at [525, 202] on div "Zoom Zoom" at bounding box center [439, 282] width 794 height 312
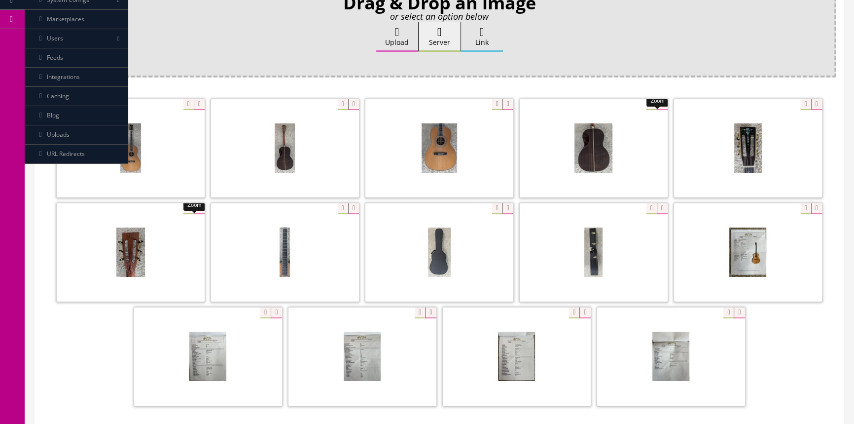
scroll to position [204, 0]
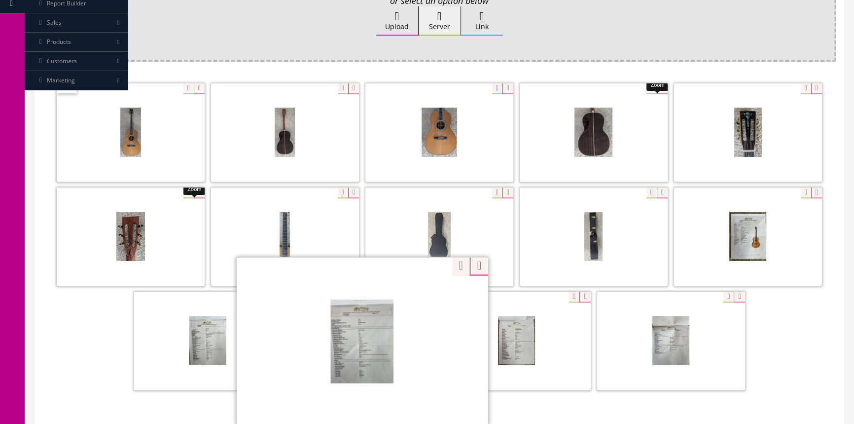
click at [411, 296] on div "Zoom" at bounding box center [362, 340] width 251 height 168
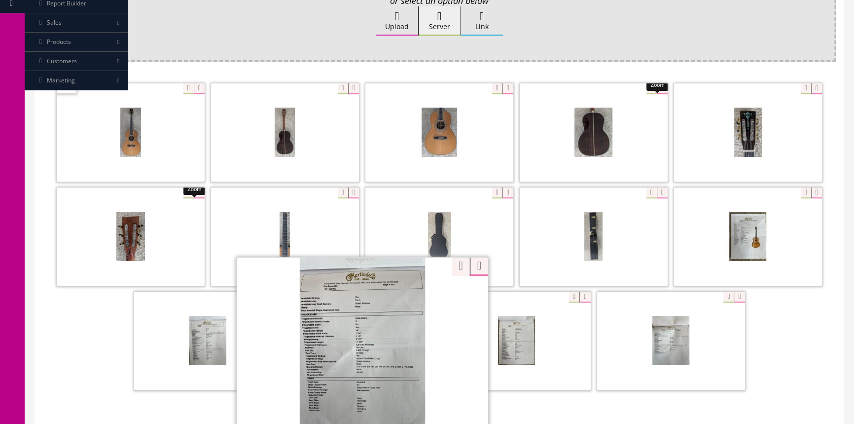
click at [445, 264] on div "Zoom Zoom Zoom" at bounding box center [439, 237] width 794 height 312
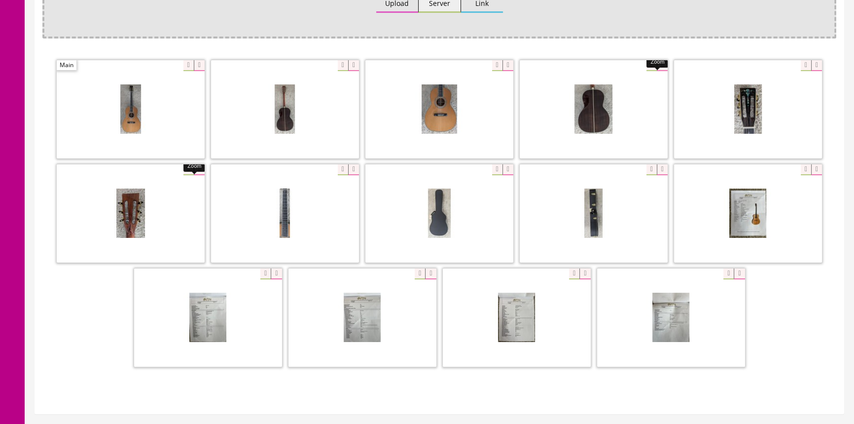
scroll to position [249, 0]
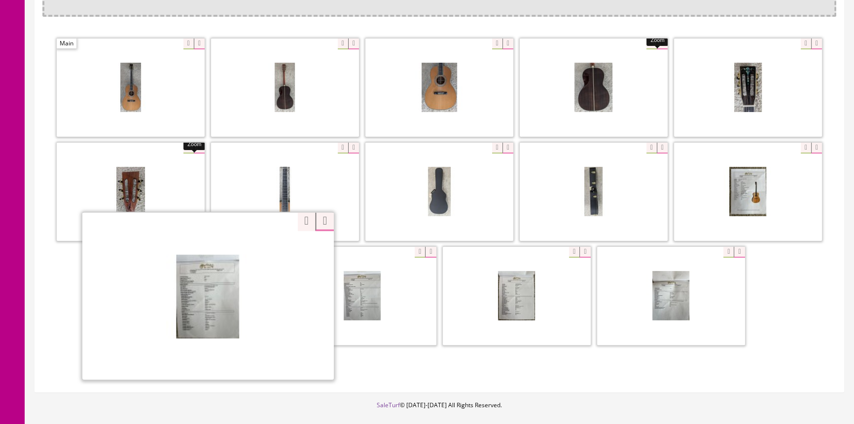
click at [261, 256] on div at bounding box center [207, 296] width 251 height 168
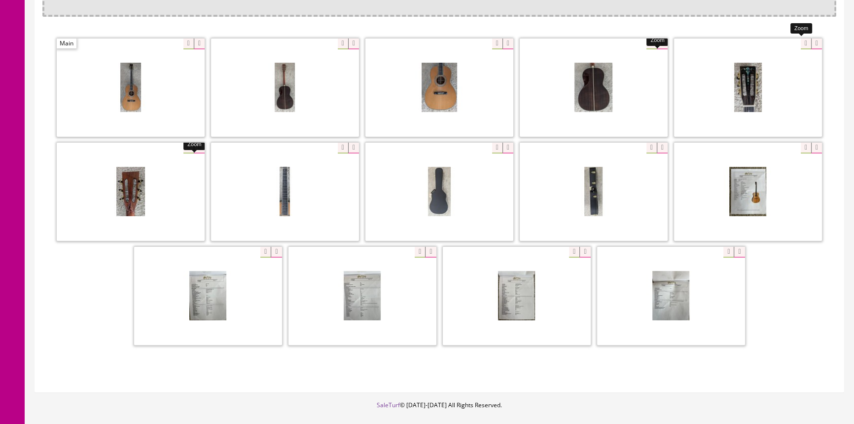
click at [799, 44] on div at bounding box center [748, 87] width 148 height 99
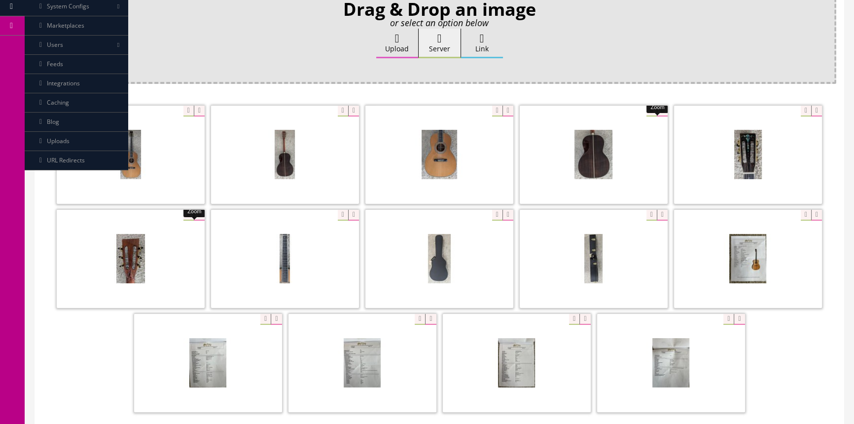
scroll to position [159, 0]
